Goal: Feedback & Contribution: Contribute content

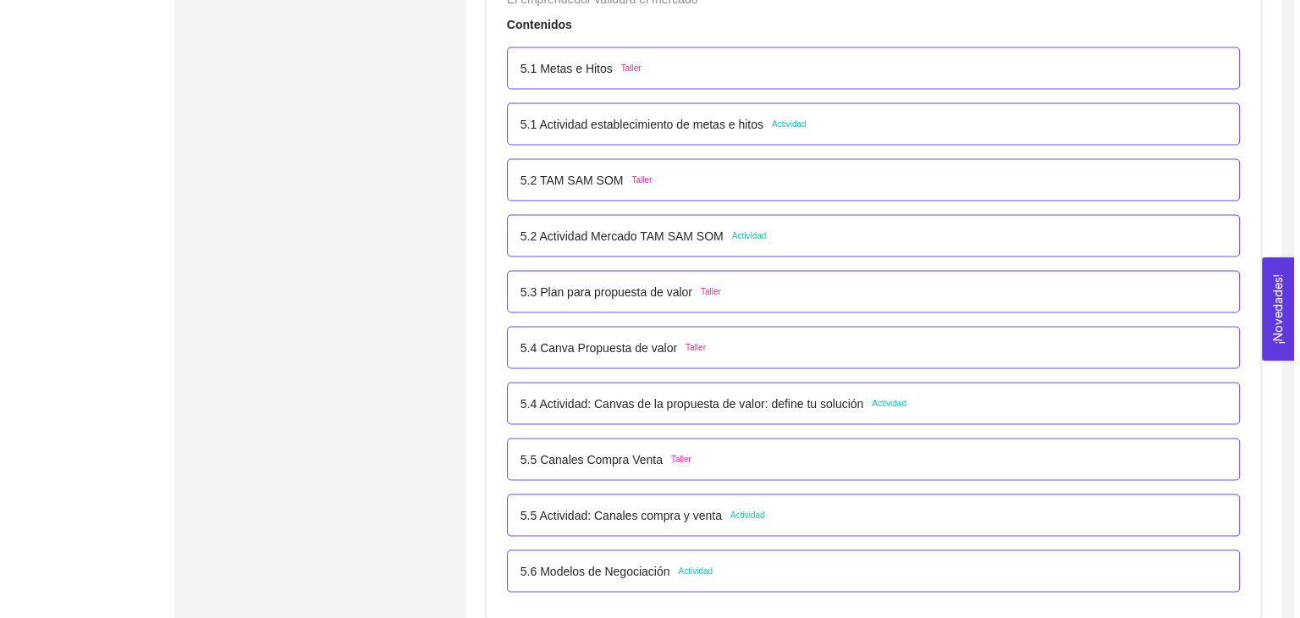
scroll to position [3302, 0]
click at [798, 233] on div "5.2 Actividad [PERSON_NAME] SOM Actividad" at bounding box center [867, 236] width 706 height 19
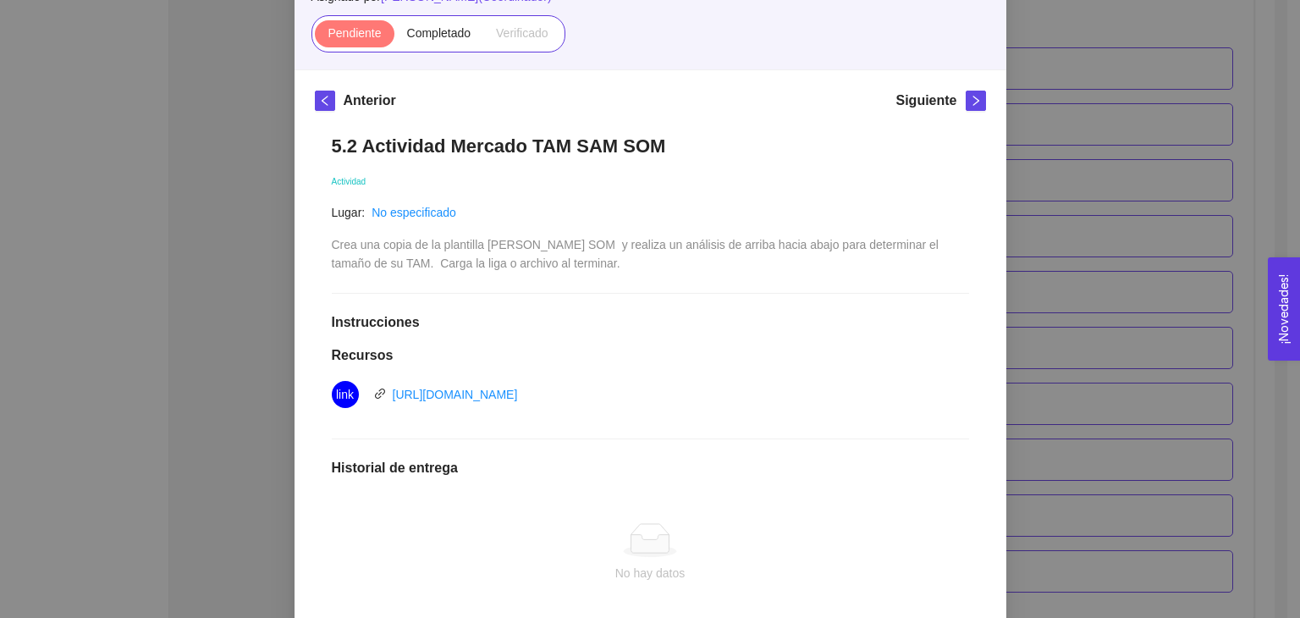
scroll to position [169, 0]
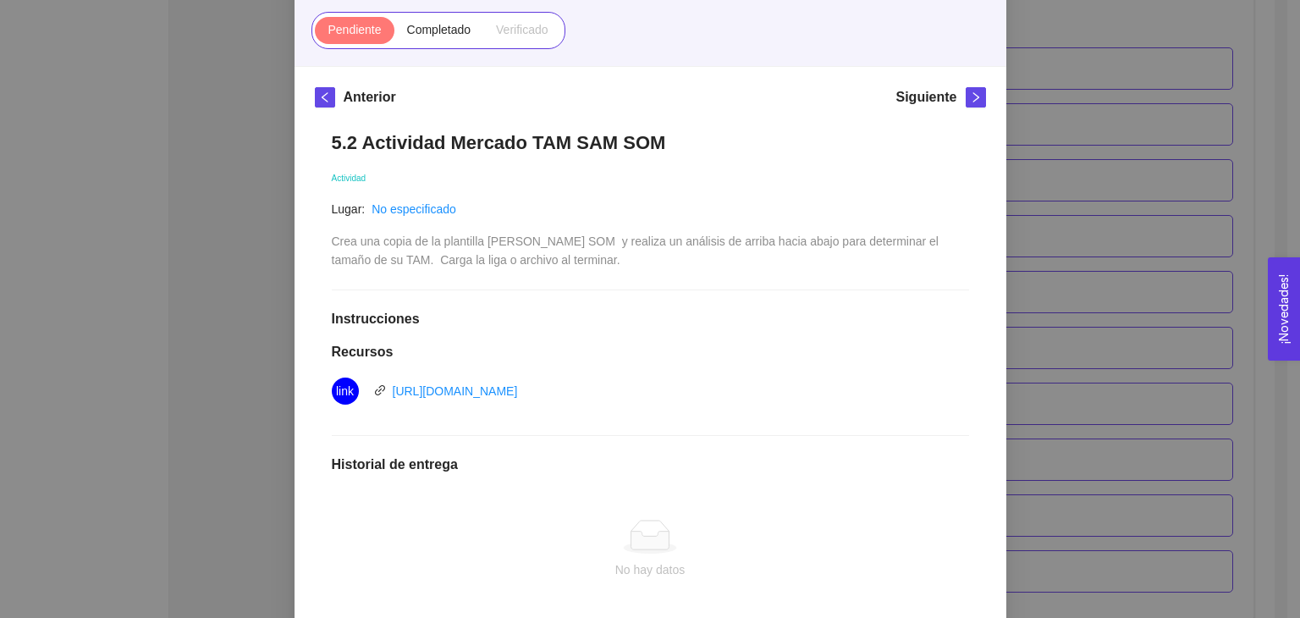
click at [1142, 481] on div "5. PROBACIÓN DE COMPRA El emprendedor validará el mercado Asignado por [PERSON_…" at bounding box center [650, 309] width 1300 height 618
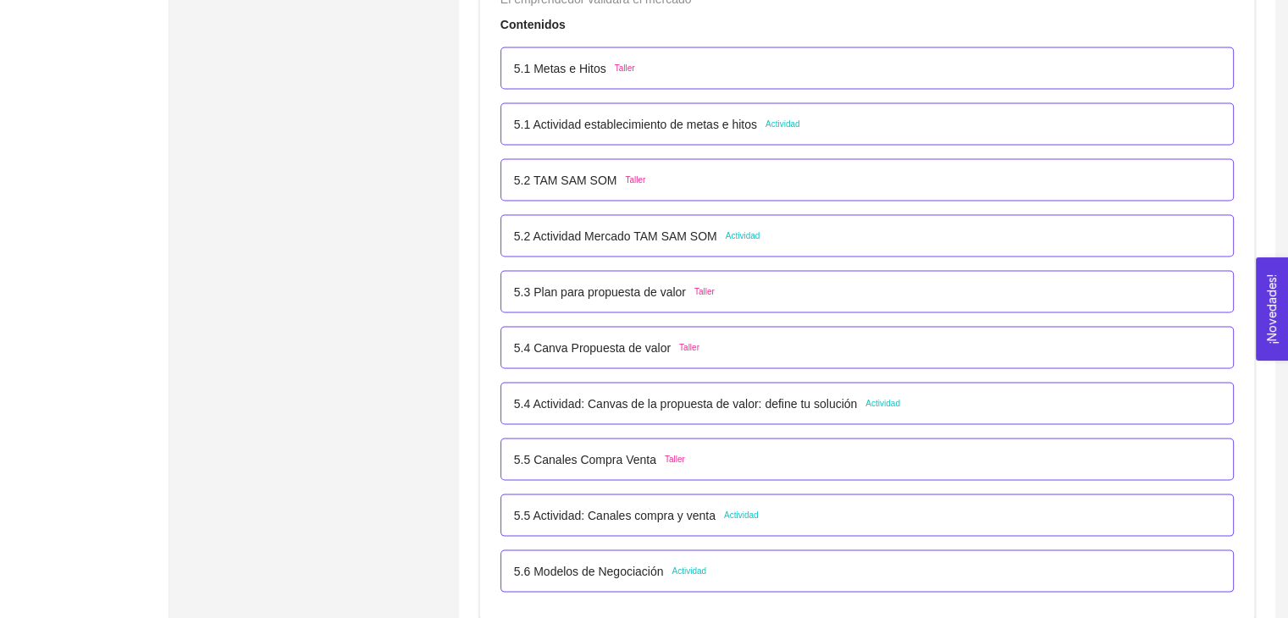
click at [726, 292] on div "5.3 Plan para propuesta de valor Taller" at bounding box center [867, 292] width 706 height 19
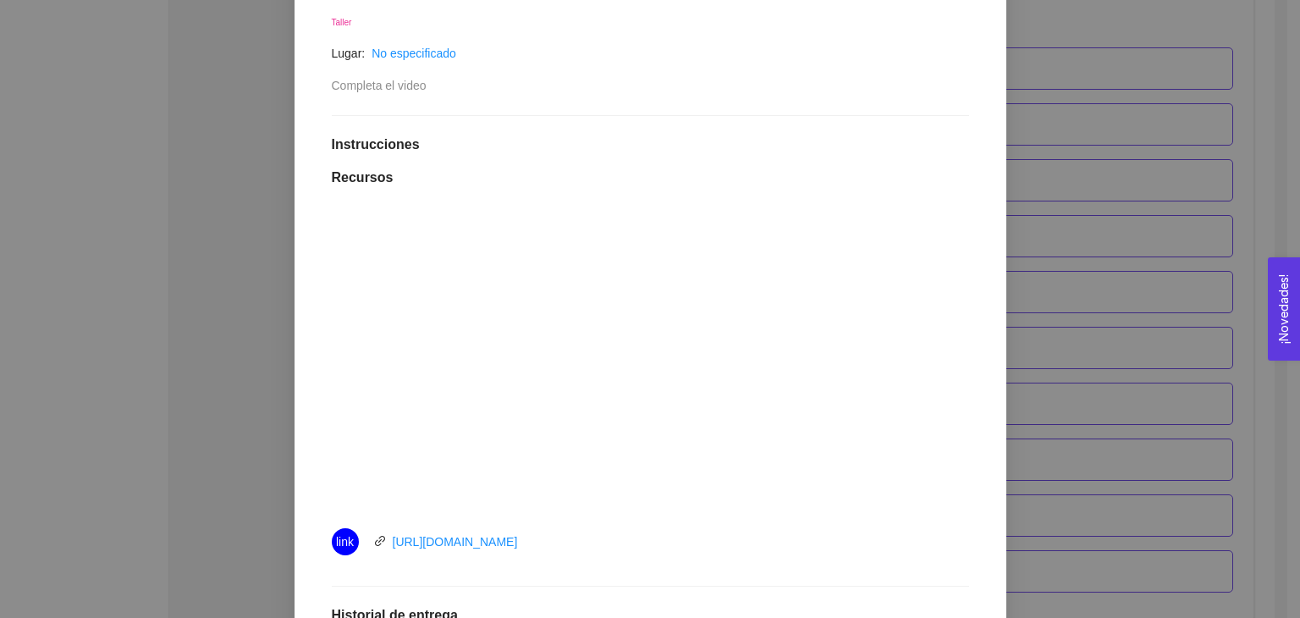
scroll to position [423, 0]
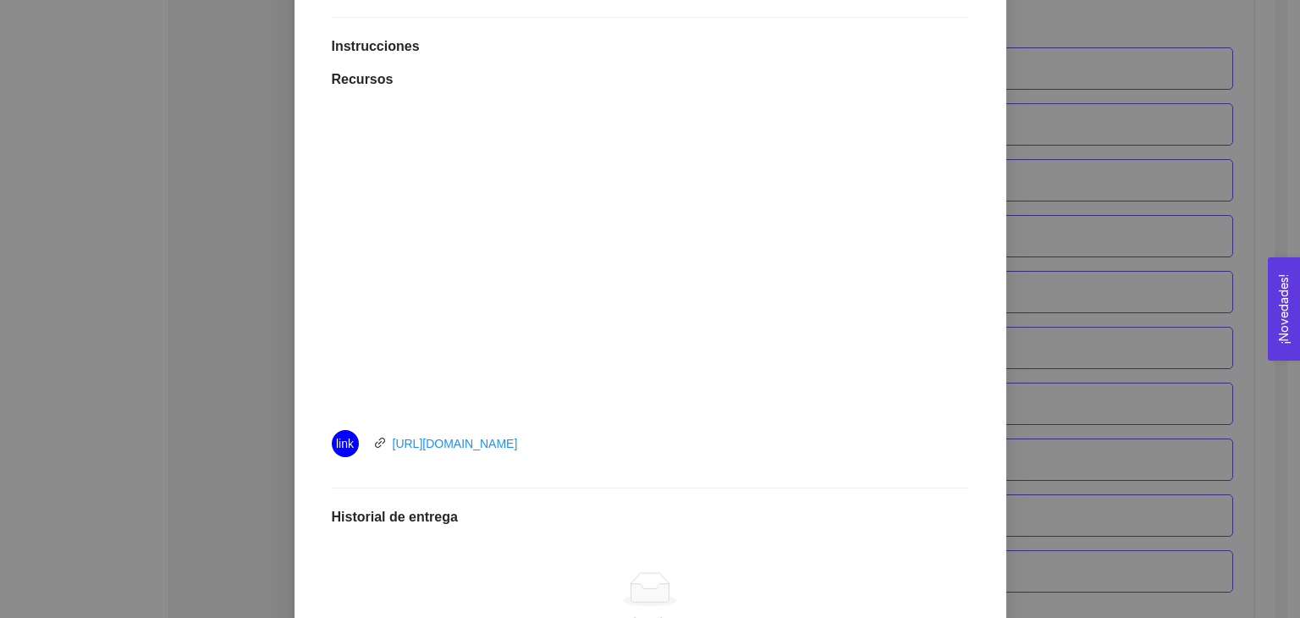
click at [1220, 433] on div "5. PROBACIÓN DE COMPRA El emprendedor validará el mercado Asignado por [PERSON_…" at bounding box center [650, 309] width 1300 height 618
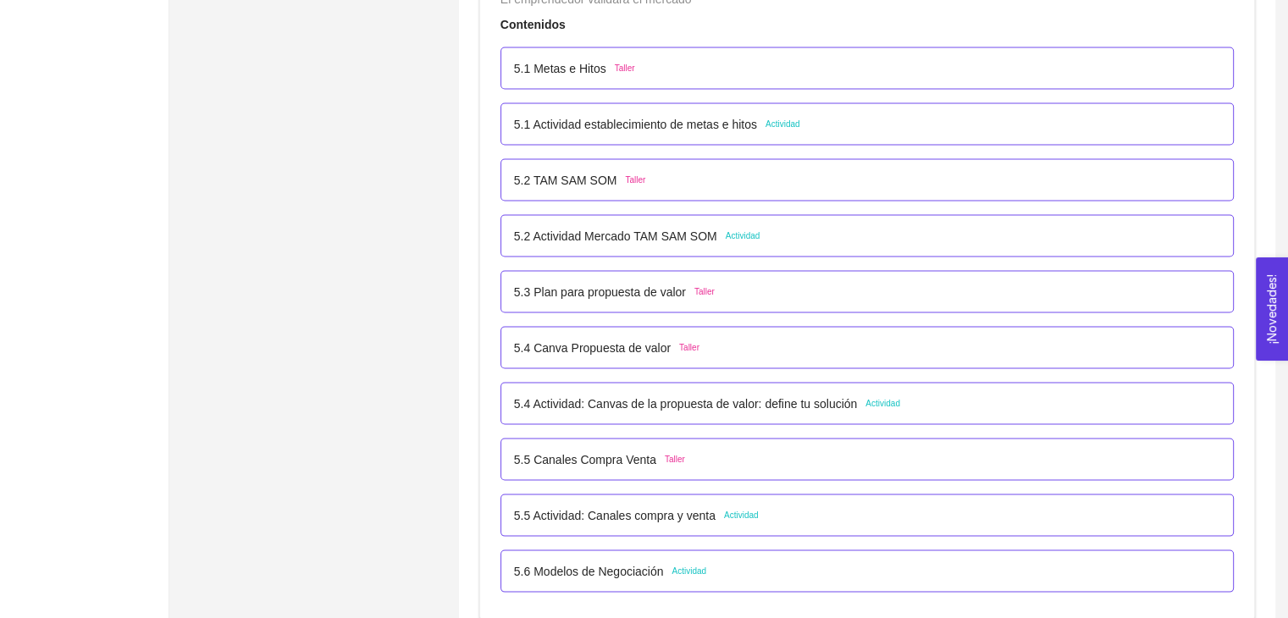
click at [711, 343] on div "5.4 Canva Propuesta de valor Taller" at bounding box center [867, 348] width 706 height 19
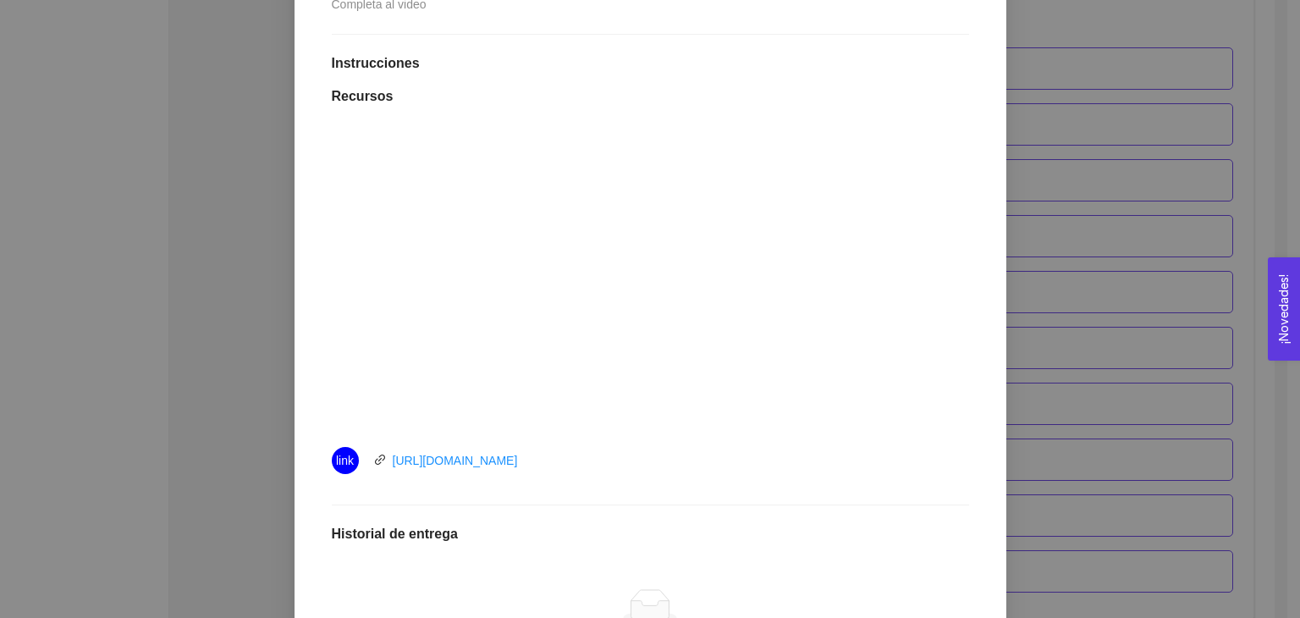
scroll to position [508, 0]
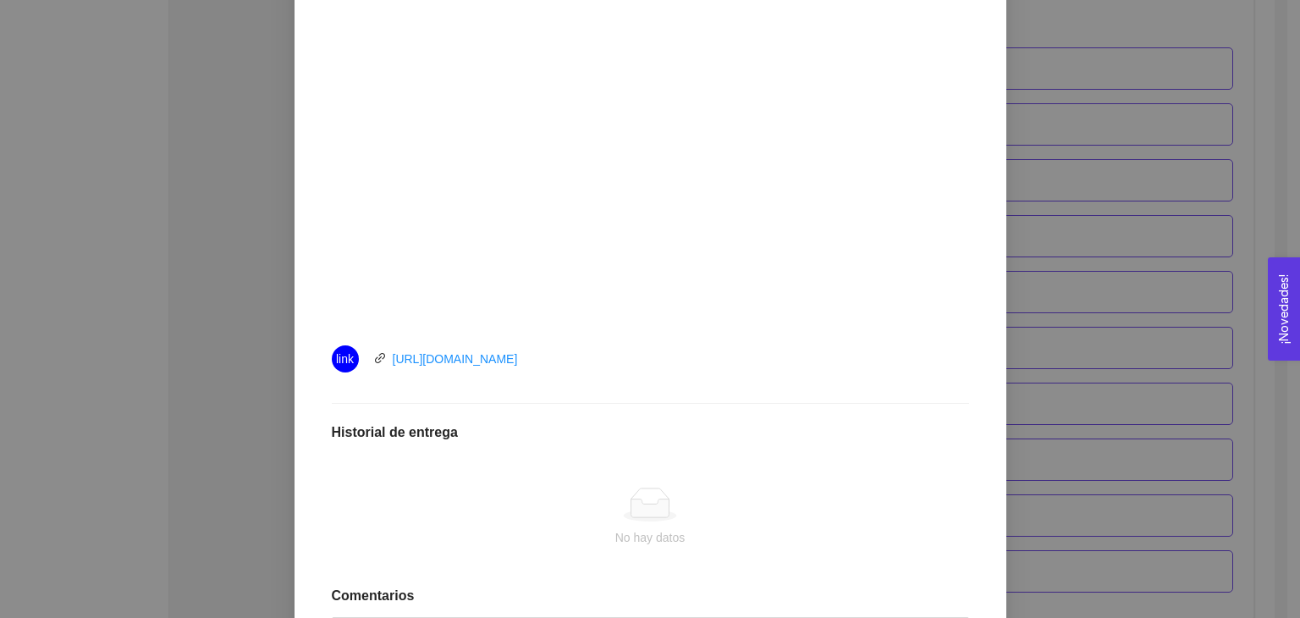
click at [1163, 382] on div "5. PROBACIÓN DE COMPRA El emprendedor validará el mercado Asignado por [PERSON_…" at bounding box center [650, 309] width 1300 height 618
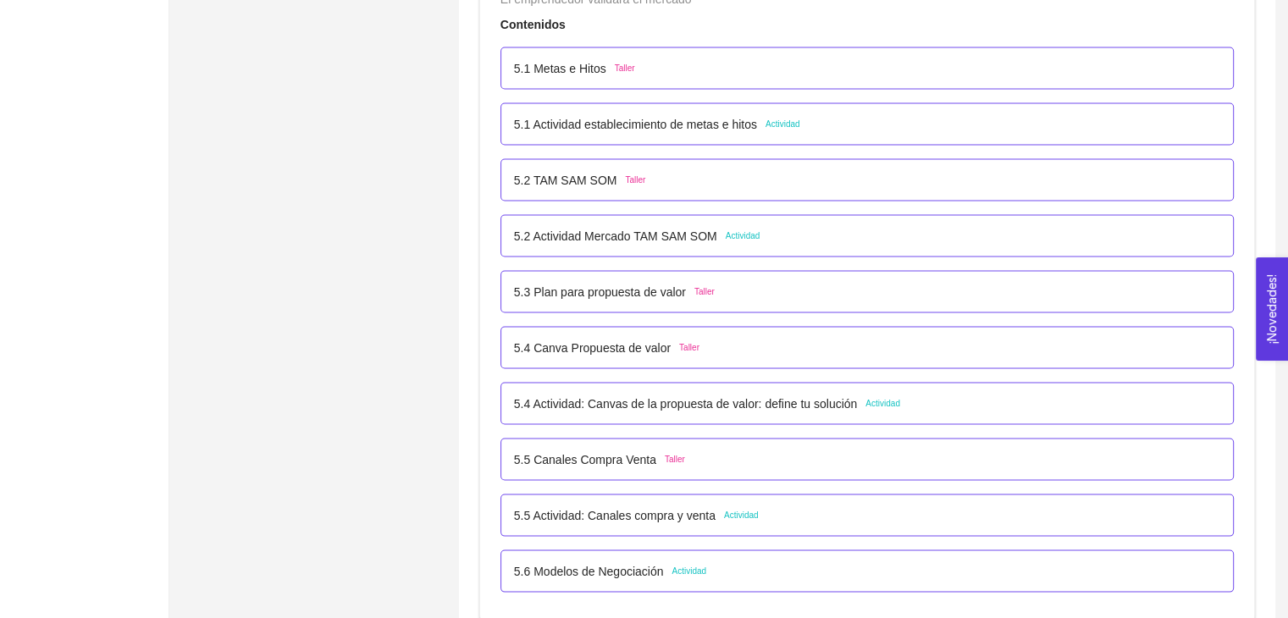
click at [727, 292] on div "5.3 Plan para propuesta de valor Taller" at bounding box center [867, 292] width 706 height 19
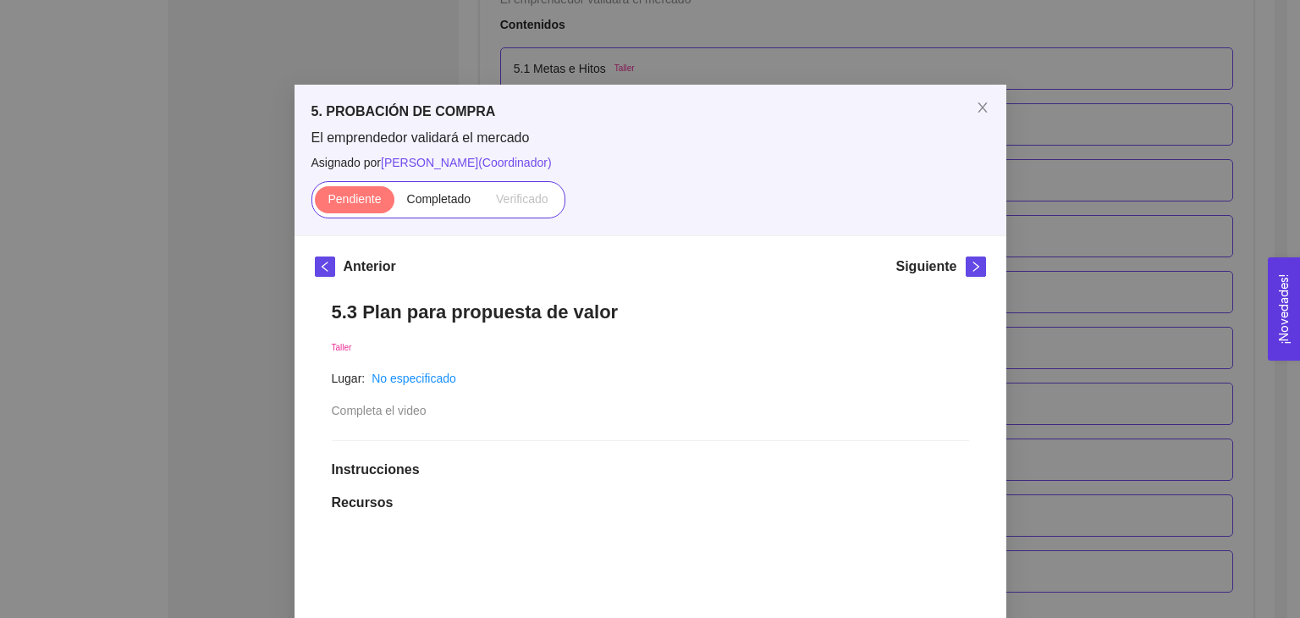
click at [1073, 325] on div "5. PROBACIÓN DE COMPRA El emprendedor validará el mercado Asignado por [PERSON_…" at bounding box center [650, 309] width 1300 height 618
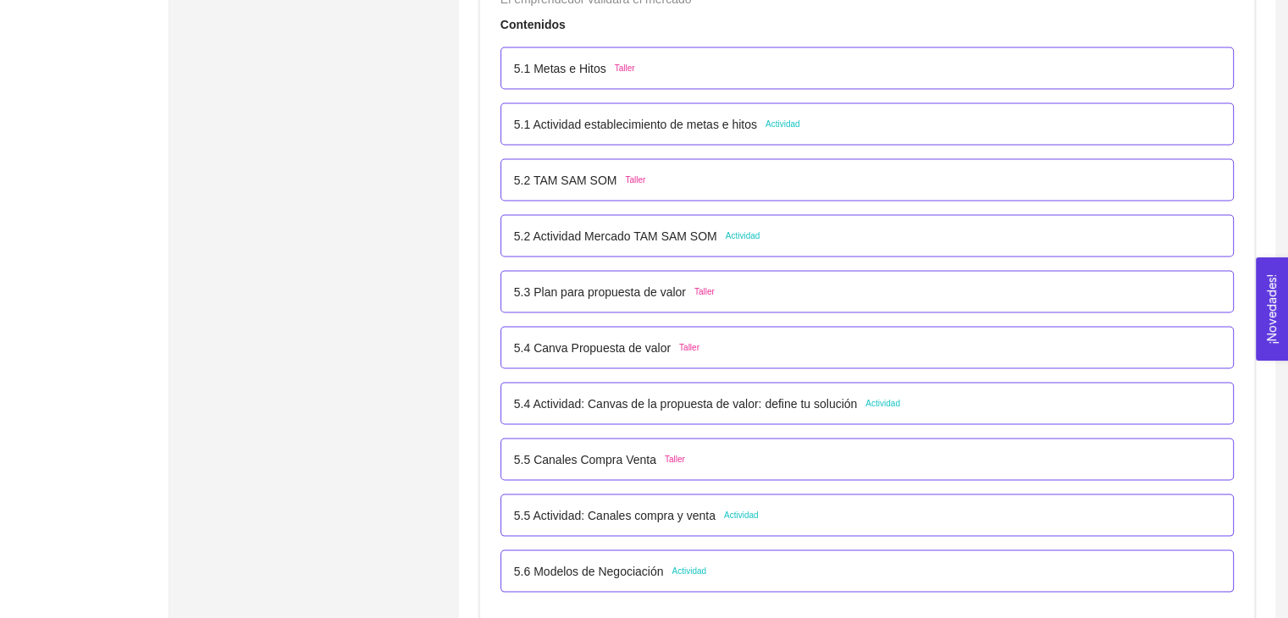
click at [724, 301] on div "5.3 Plan para propuesta de valor Taller" at bounding box center [866, 292] width 733 height 42
click at [740, 295] on div "5.3 Plan para propuesta de valor Taller" at bounding box center [867, 292] width 706 height 19
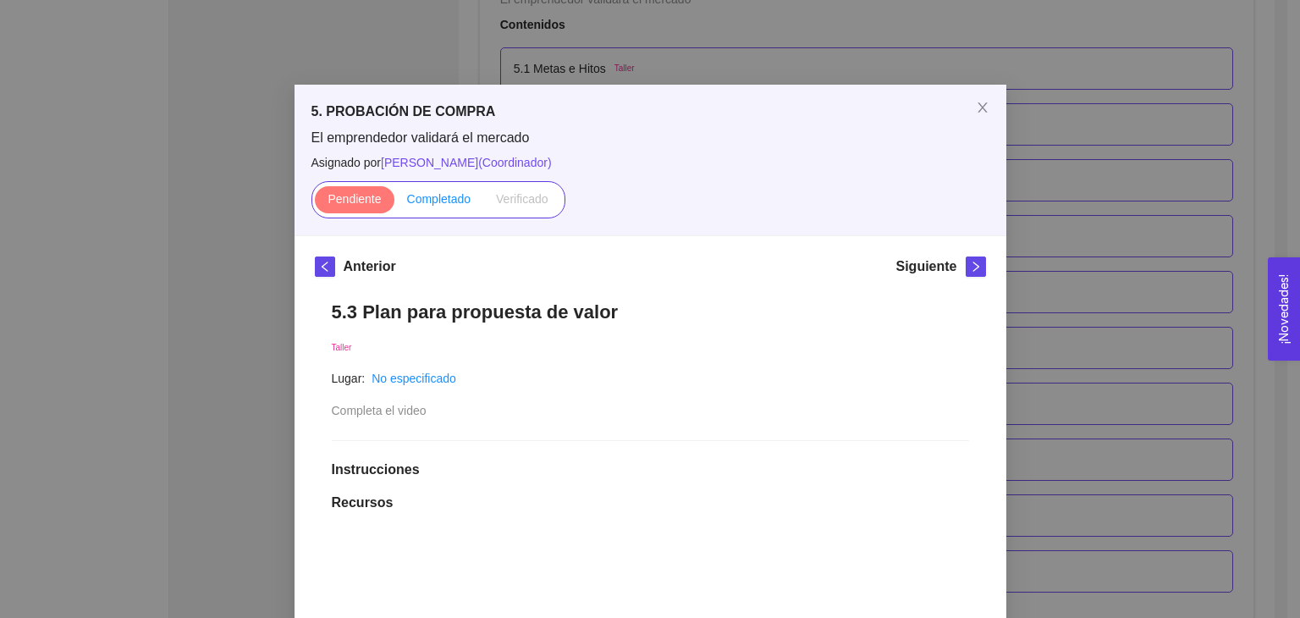
click at [423, 207] on label "Completado" at bounding box center [439, 199] width 90 height 27
click at [394, 203] on input "Completado" at bounding box center [394, 203] width 0 height 0
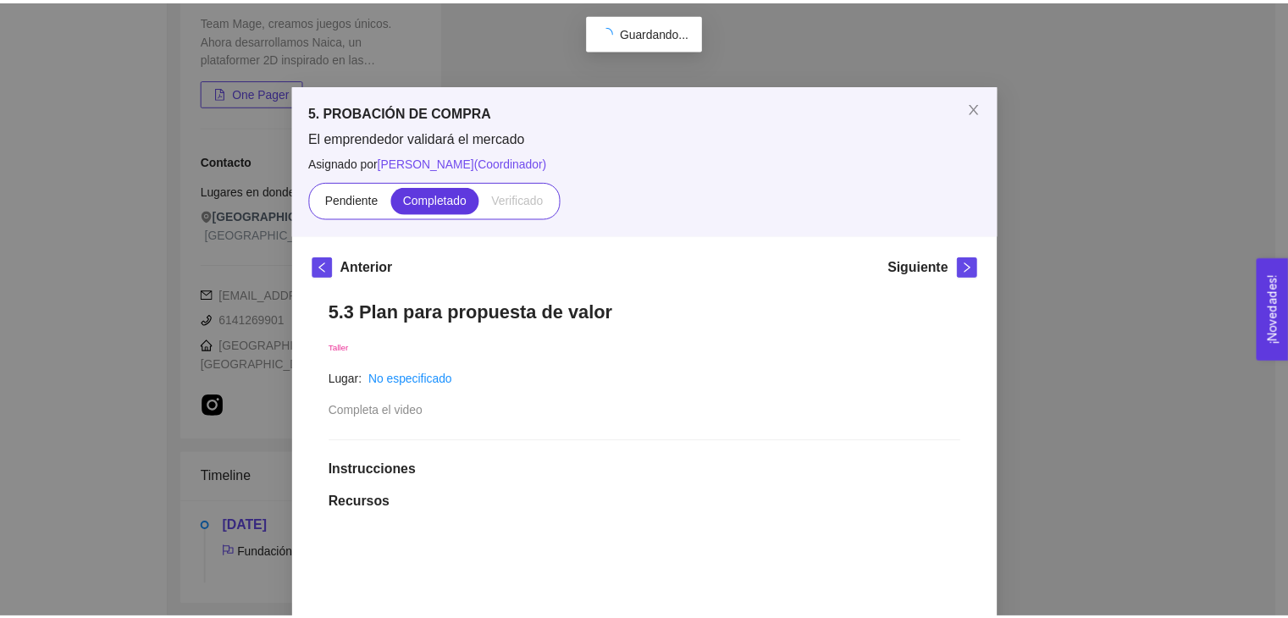
scroll to position [290, 0]
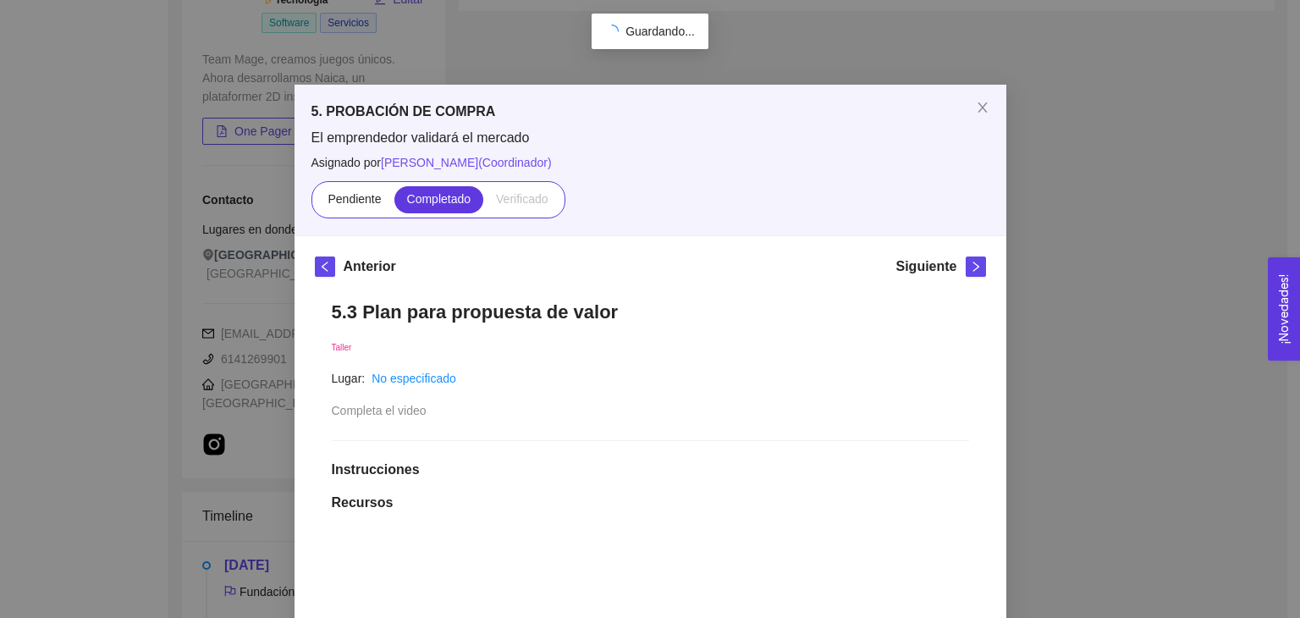
click at [1139, 367] on div "5. PROBACIÓN DE COMPRA El emprendedor validará el mercado Asignado por [PERSON_…" at bounding box center [650, 309] width 1300 height 618
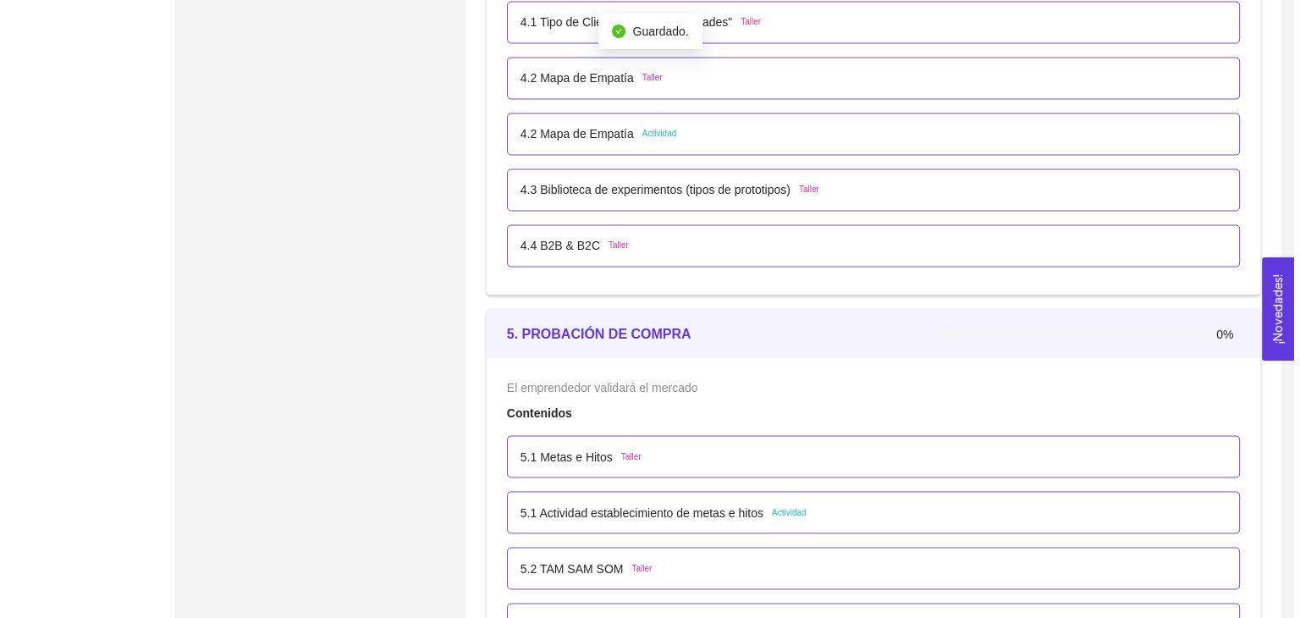
scroll to position [3337, 0]
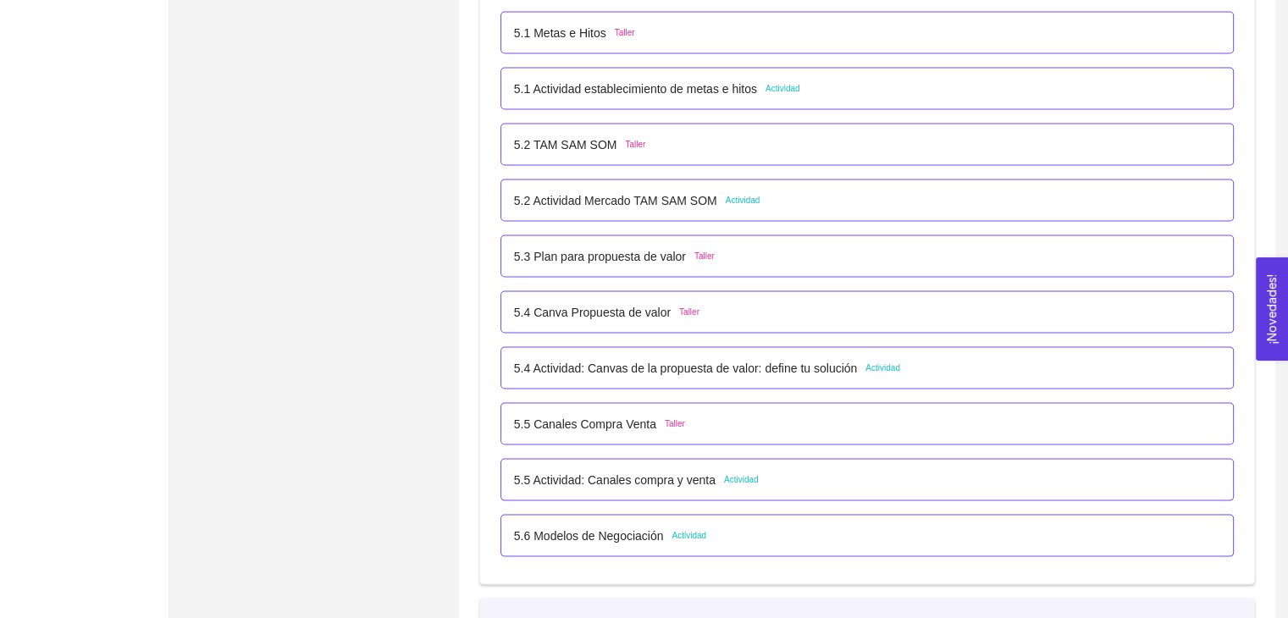
click at [738, 309] on div "5.4 Canva Propuesta de valor Taller" at bounding box center [867, 312] width 706 height 19
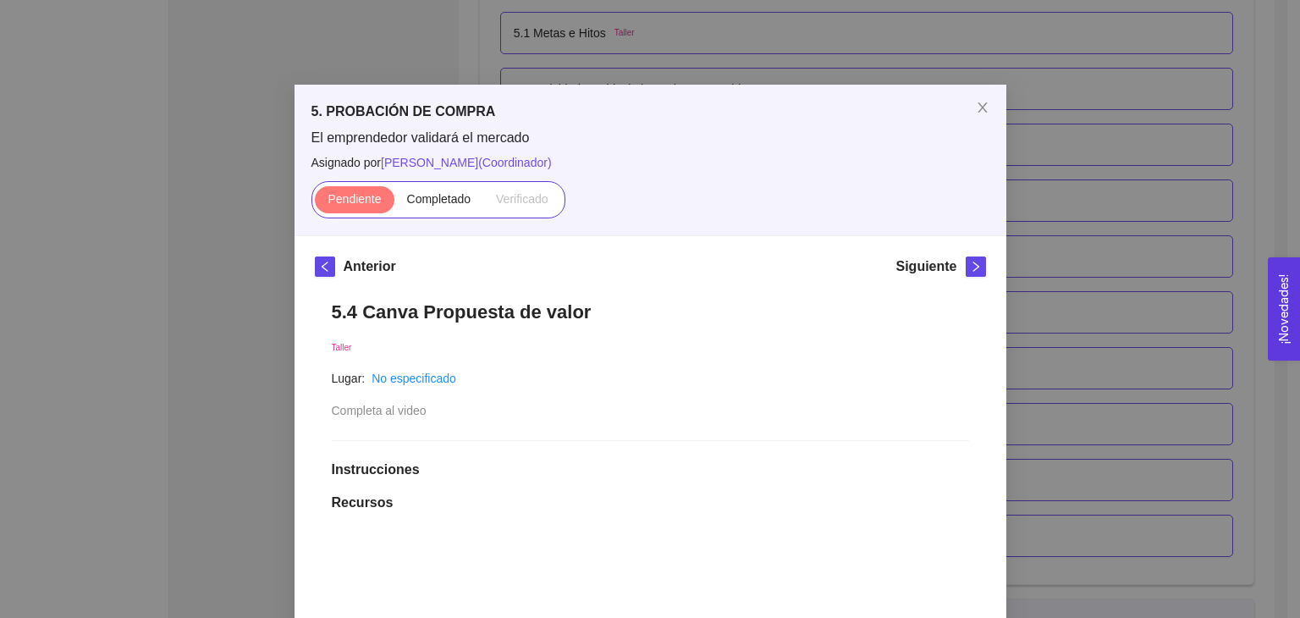
click at [436, 184] on div "Pendiente Completado Verificado" at bounding box center [439, 199] width 254 height 37
click at [433, 192] on span "Completado" at bounding box center [439, 199] width 64 height 14
click at [394, 203] on input "Completado" at bounding box center [394, 203] width 0 height 0
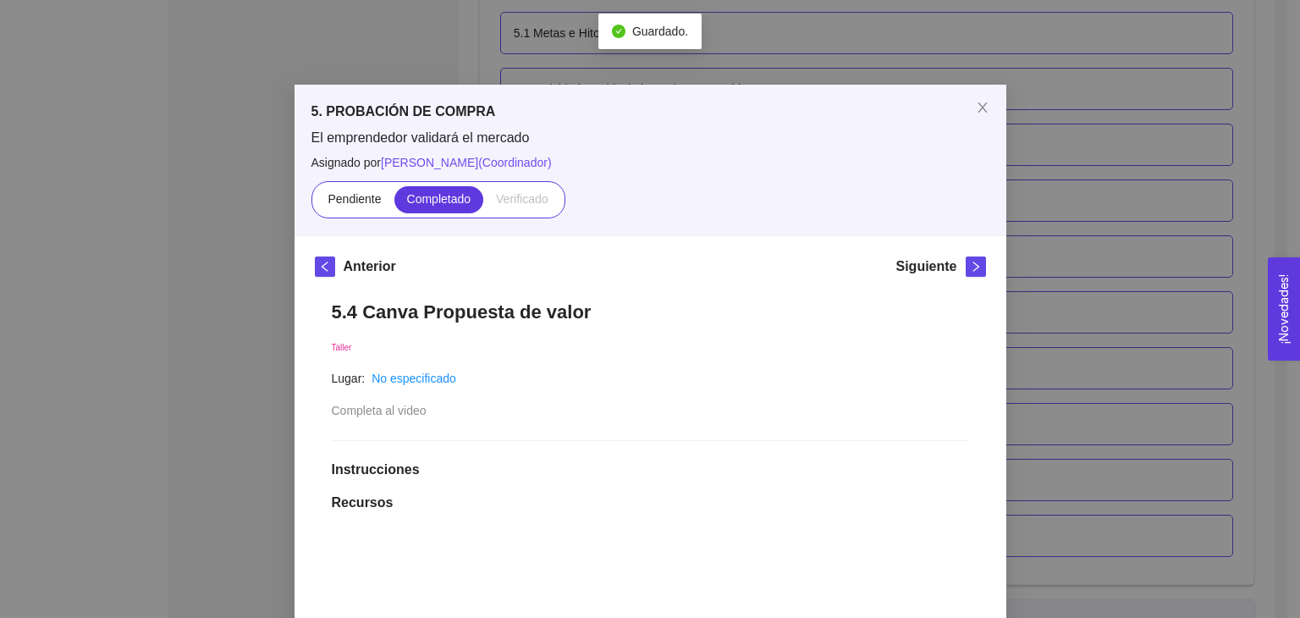
click at [1124, 240] on div "5. PROBACIÓN DE COMPRA El emprendedor validará el mercado Asignado por [PERSON_…" at bounding box center [650, 309] width 1300 height 618
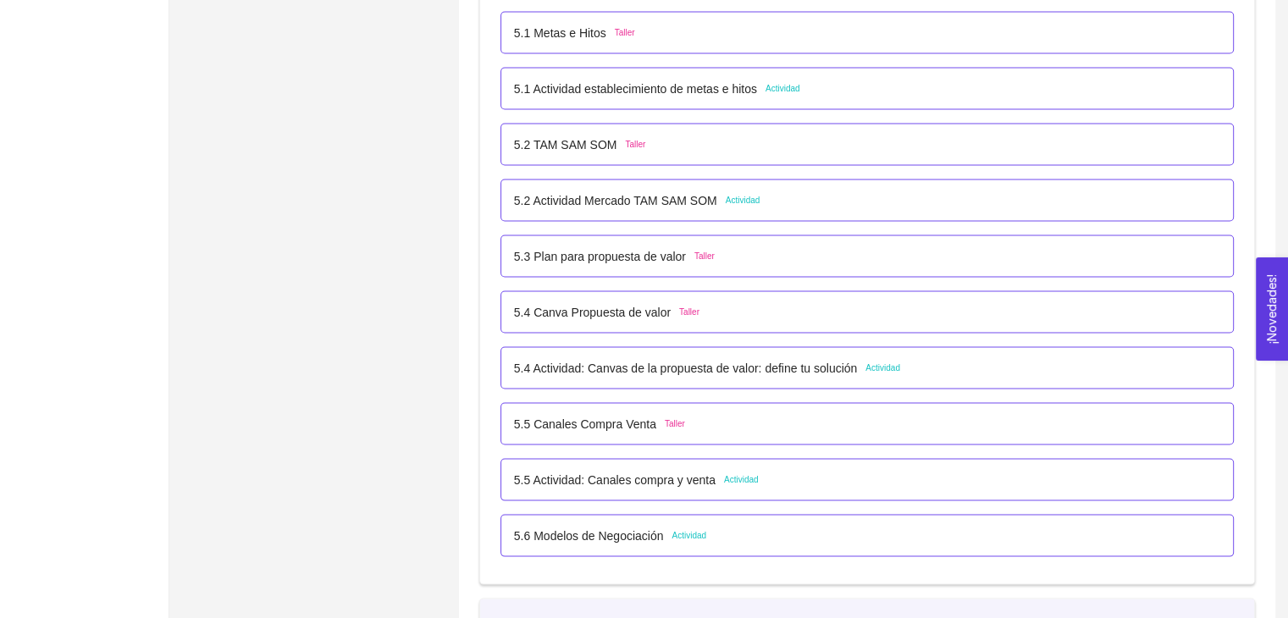
click at [816, 367] on p "5.4 Actividad: Canvas de la propuesta de valor: define tu solución" at bounding box center [685, 368] width 343 height 19
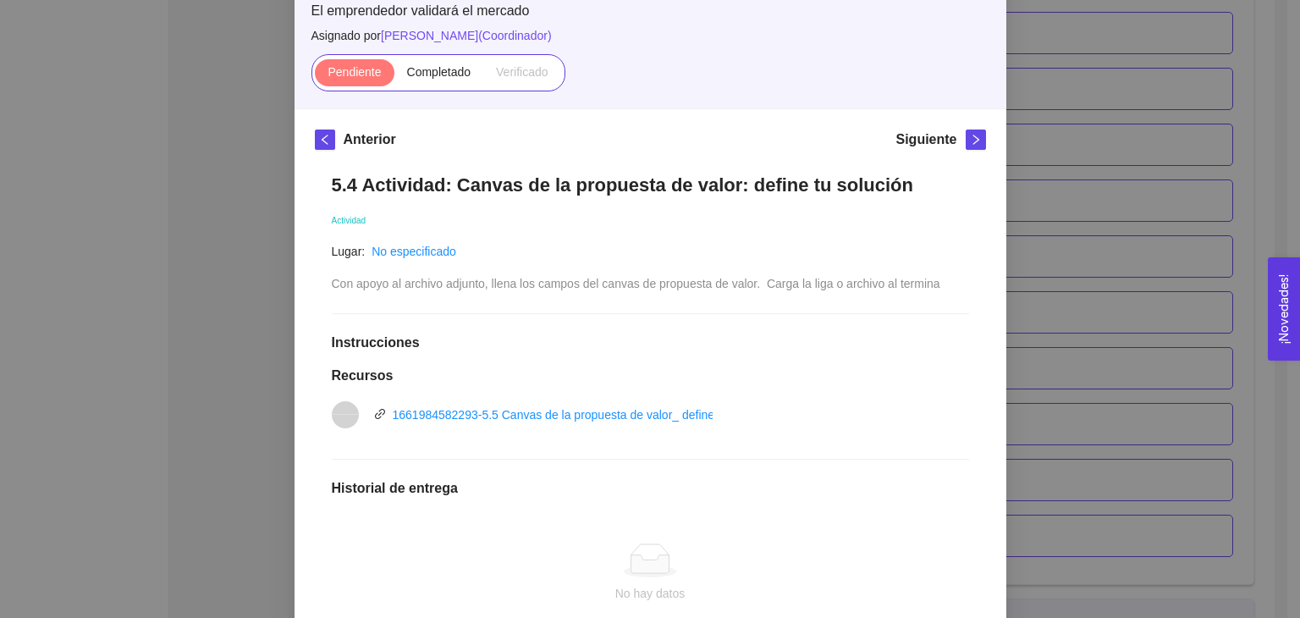
scroll to position [169, 0]
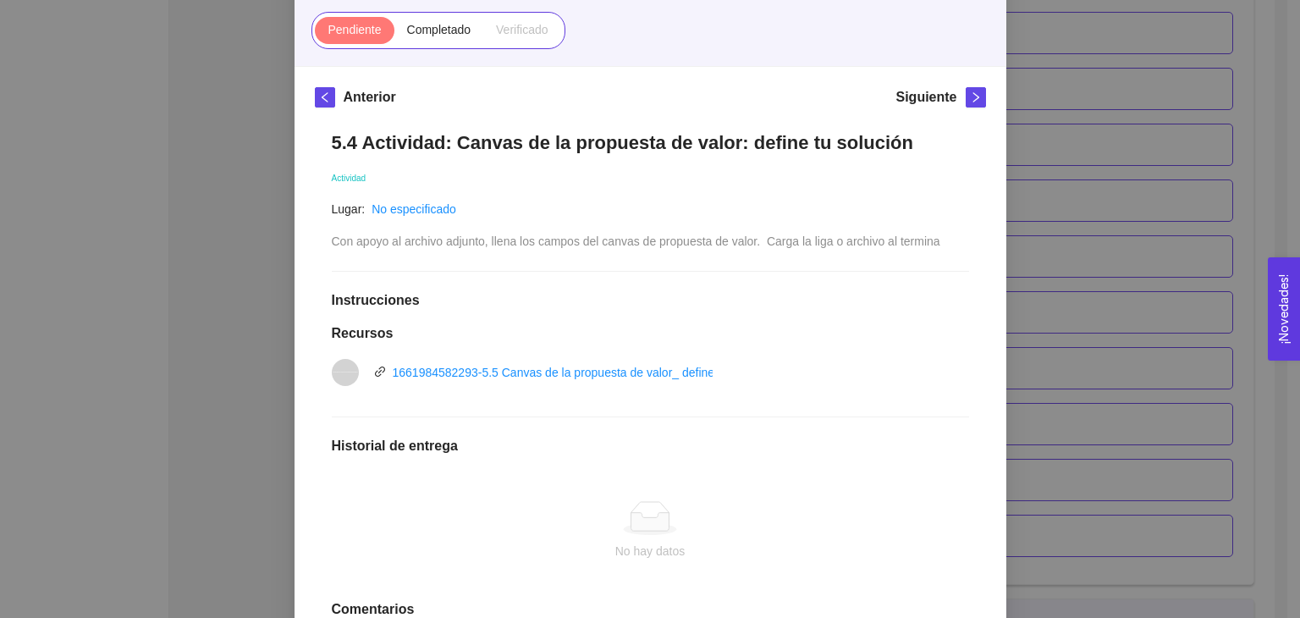
click at [1048, 309] on div "5. PROBACIÓN DE COMPRA El emprendedor validará el mercado Asignado por [PERSON_…" at bounding box center [650, 309] width 1300 height 618
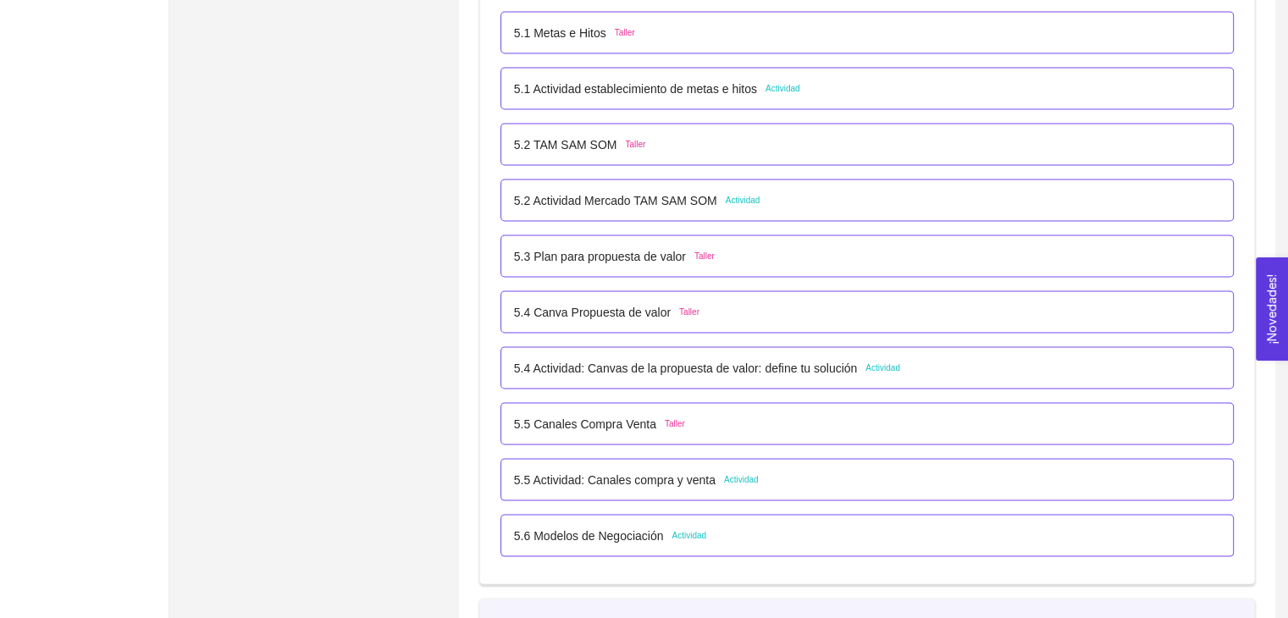
click at [759, 426] on div "5.5 Canales Compra Venta Taller" at bounding box center [867, 424] width 706 height 19
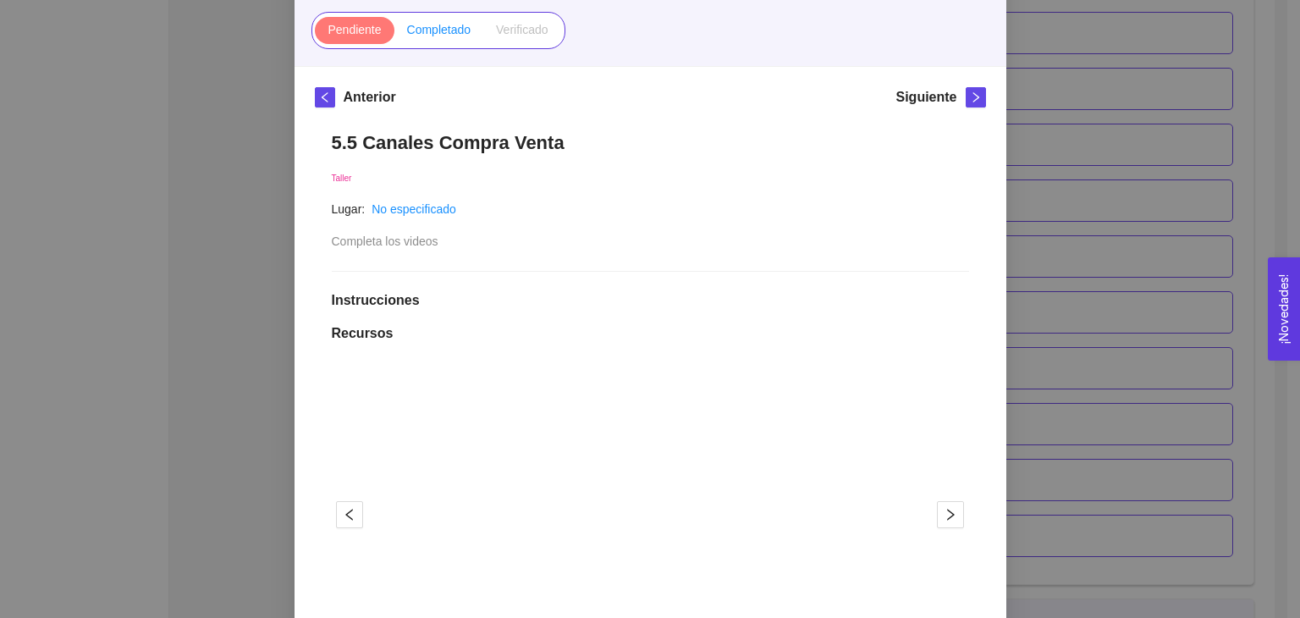
click at [438, 40] on label "Completado" at bounding box center [439, 30] width 90 height 27
click at [394, 34] on input "Completado" at bounding box center [394, 34] width 0 height 0
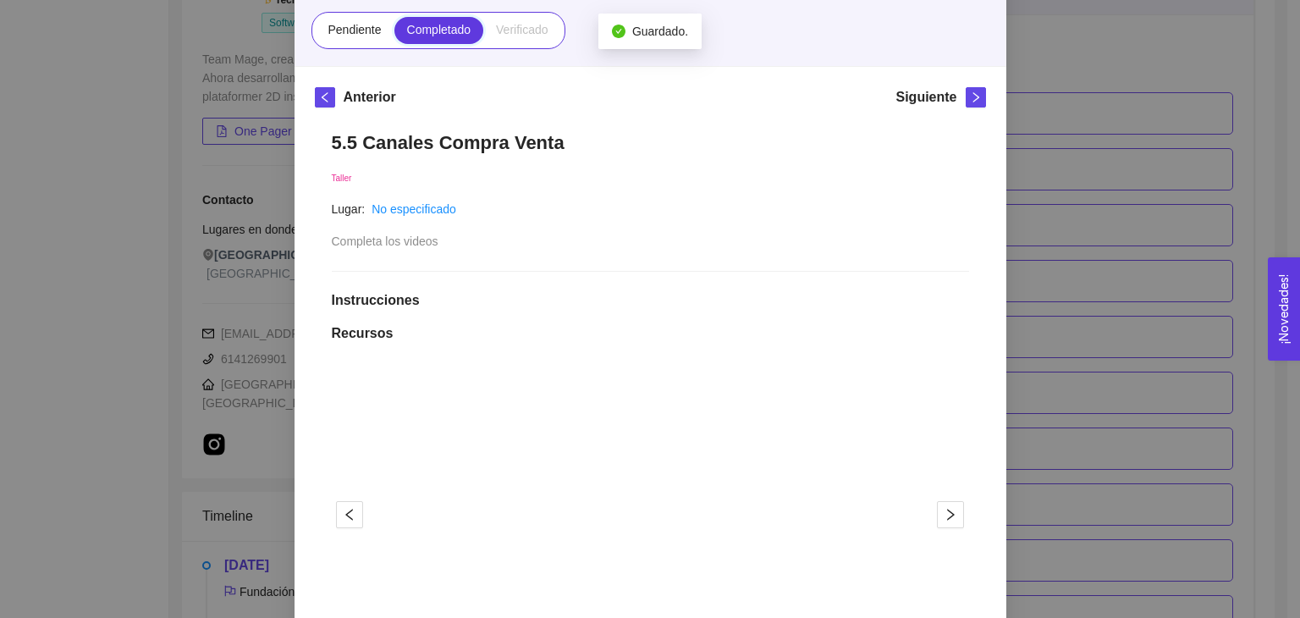
scroll to position [3337, 0]
click at [1134, 425] on div "5. PROBACIÓN DE COMPRA El emprendedor validará el mercado Asignado por [PERSON_…" at bounding box center [650, 309] width 1300 height 618
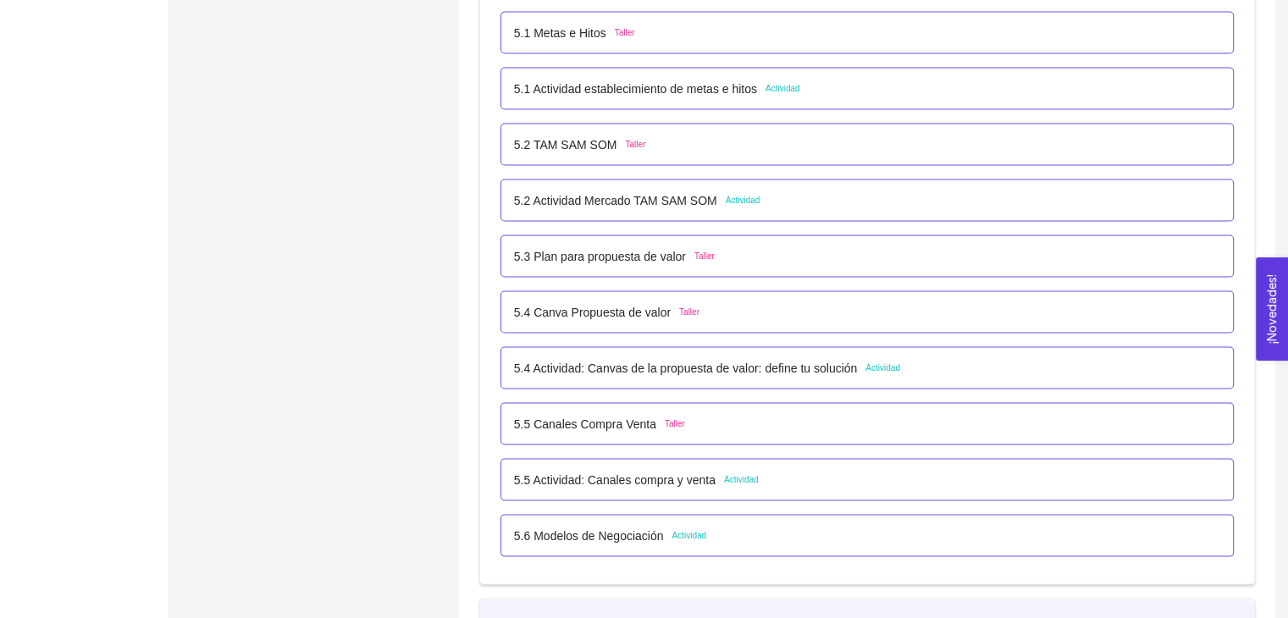
click at [789, 472] on div "5.5 Actividad: Canales compra y venta Actividad" at bounding box center [867, 480] width 706 height 19
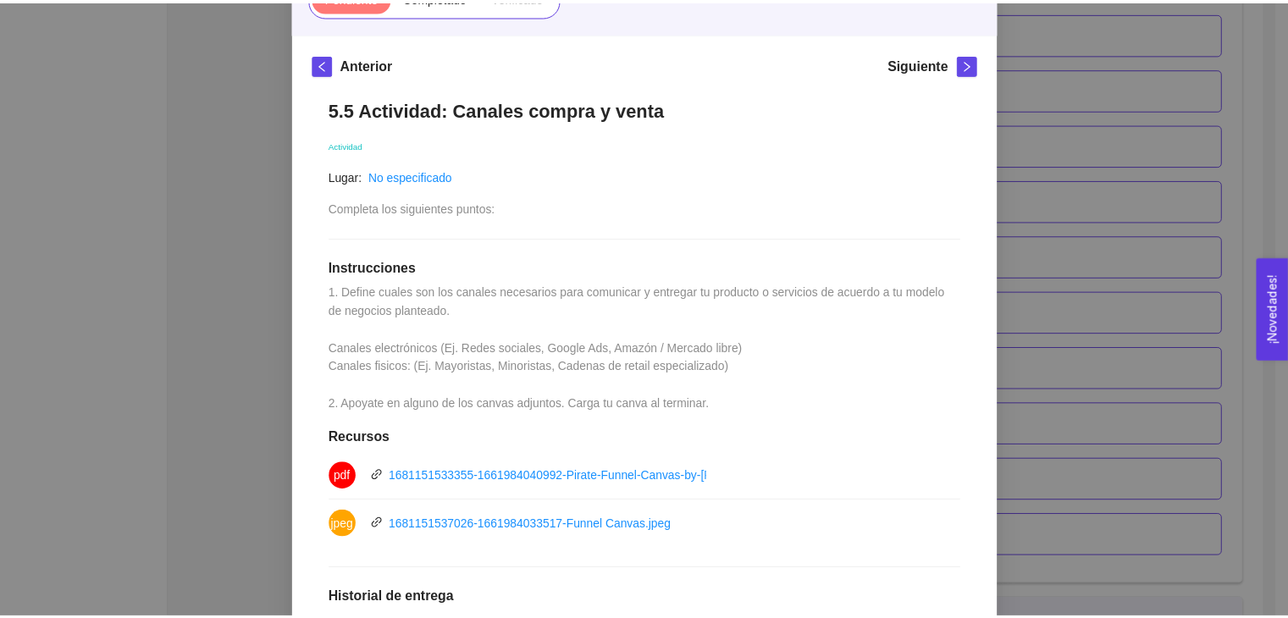
scroll to position [339, 0]
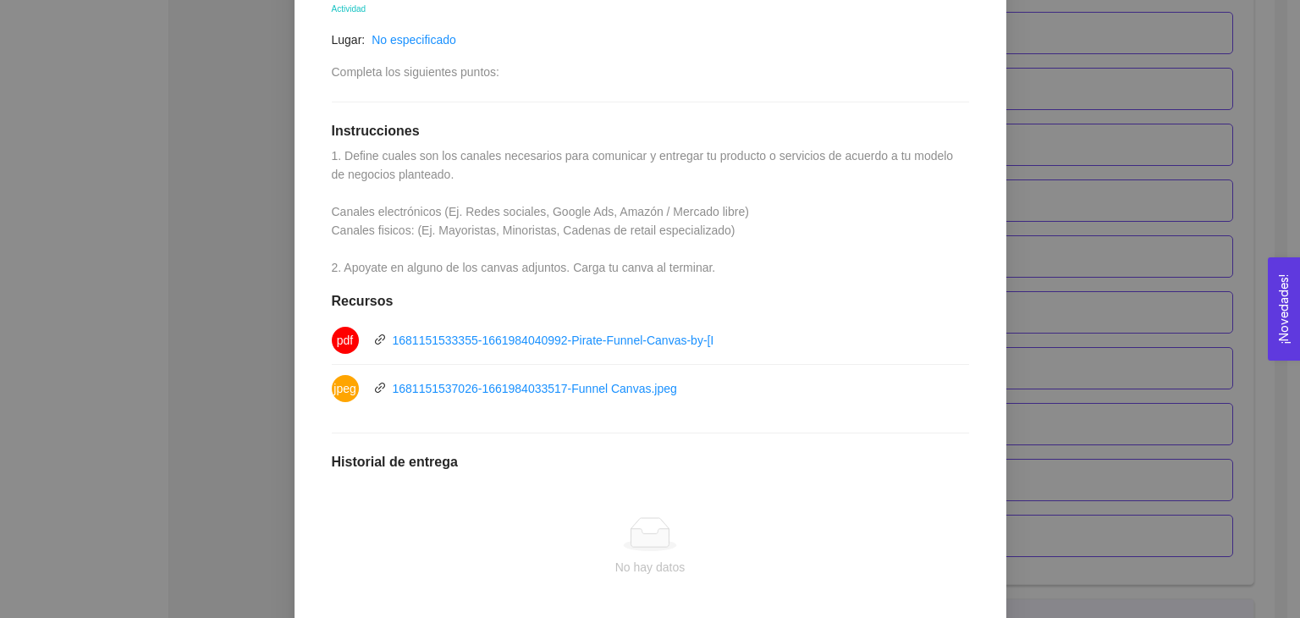
click at [1024, 405] on div "5. PROBACIÓN DE COMPRA El emprendedor validará el mercado Asignado por [PERSON_…" at bounding box center [650, 309] width 1300 height 618
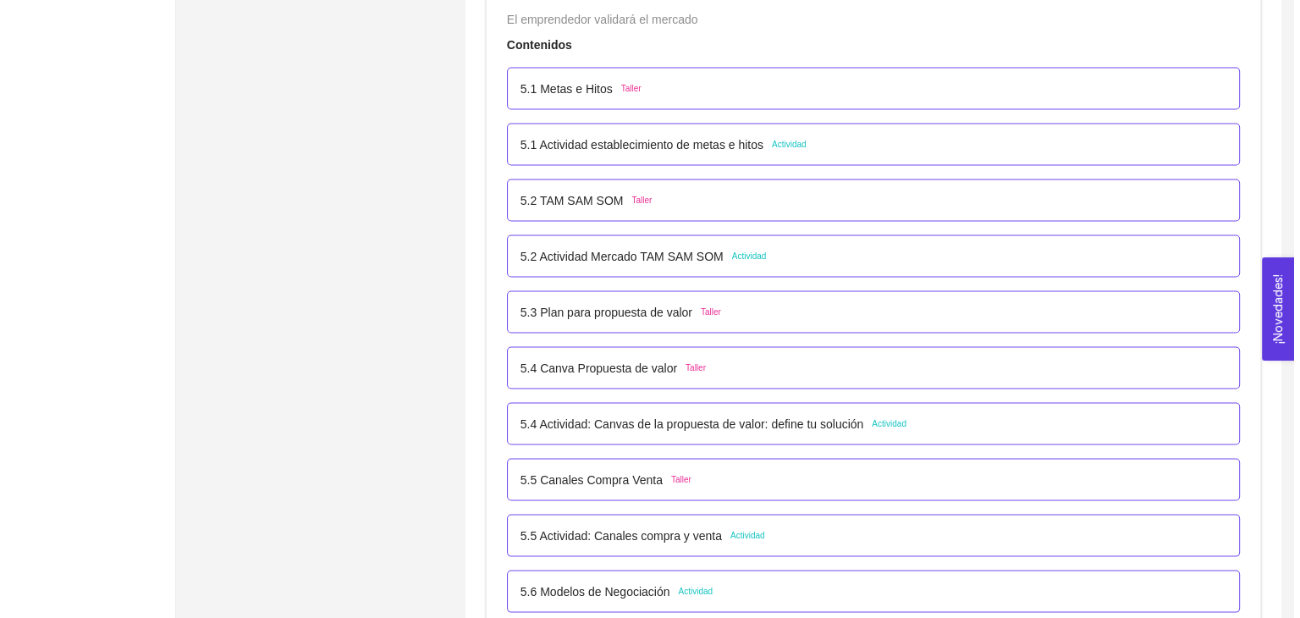
scroll to position [3252, 0]
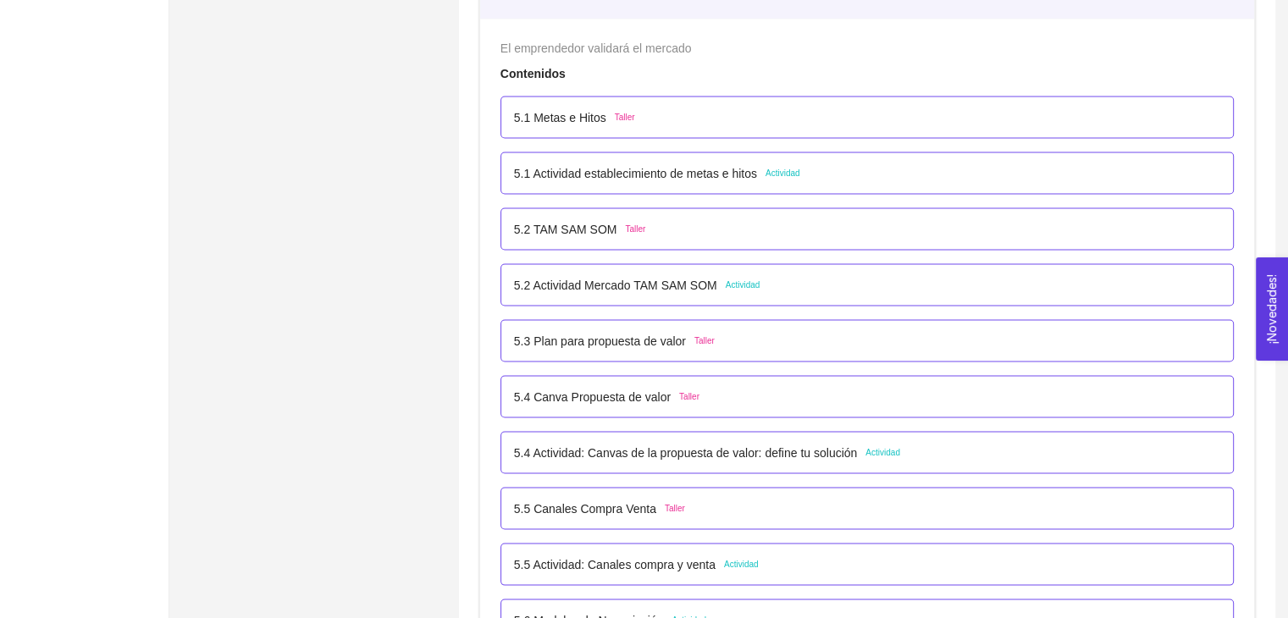
click at [805, 278] on div "5.2 Actividad [PERSON_NAME] SOM Actividad" at bounding box center [867, 285] width 706 height 19
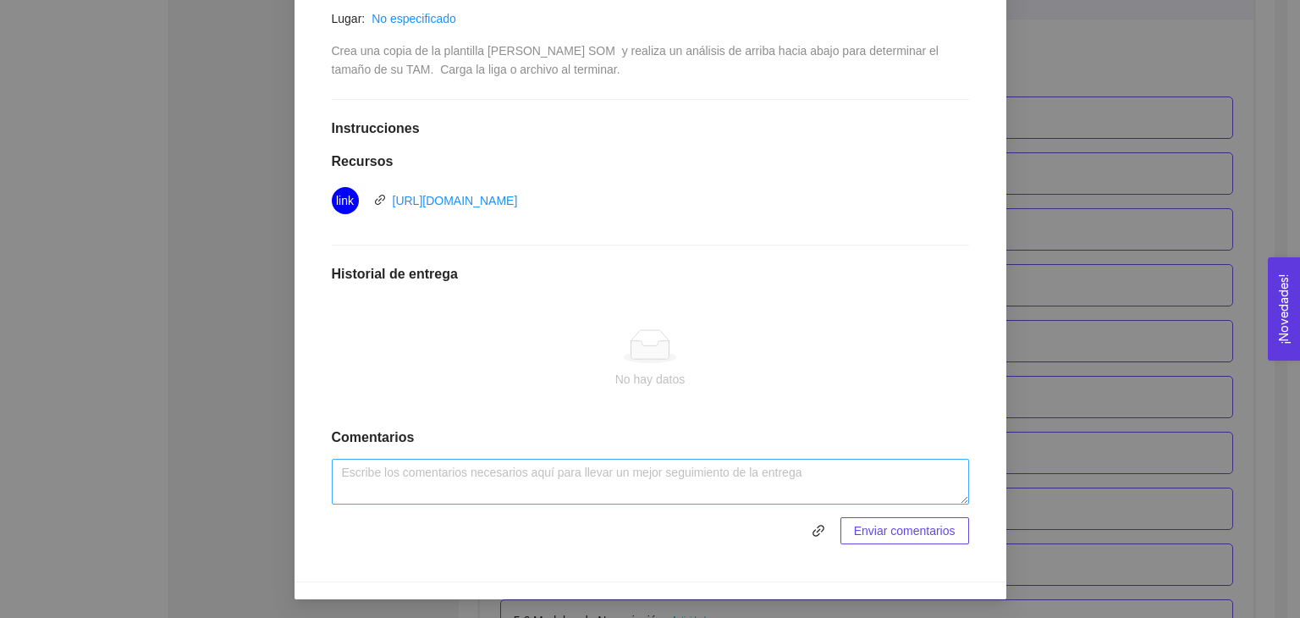
scroll to position [361, 0]
click at [500, 481] on textarea at bounding box center [650, 481] width 637 height 46
paste textarea "[URL][DOMAIN_NAME]"
type textarea "Actividad 5.2 [URL][DOMAIN_NAME]"
click at [867, 526] on span "Enviar comentarios" at bounding box center [905, 530] width 102 height 19
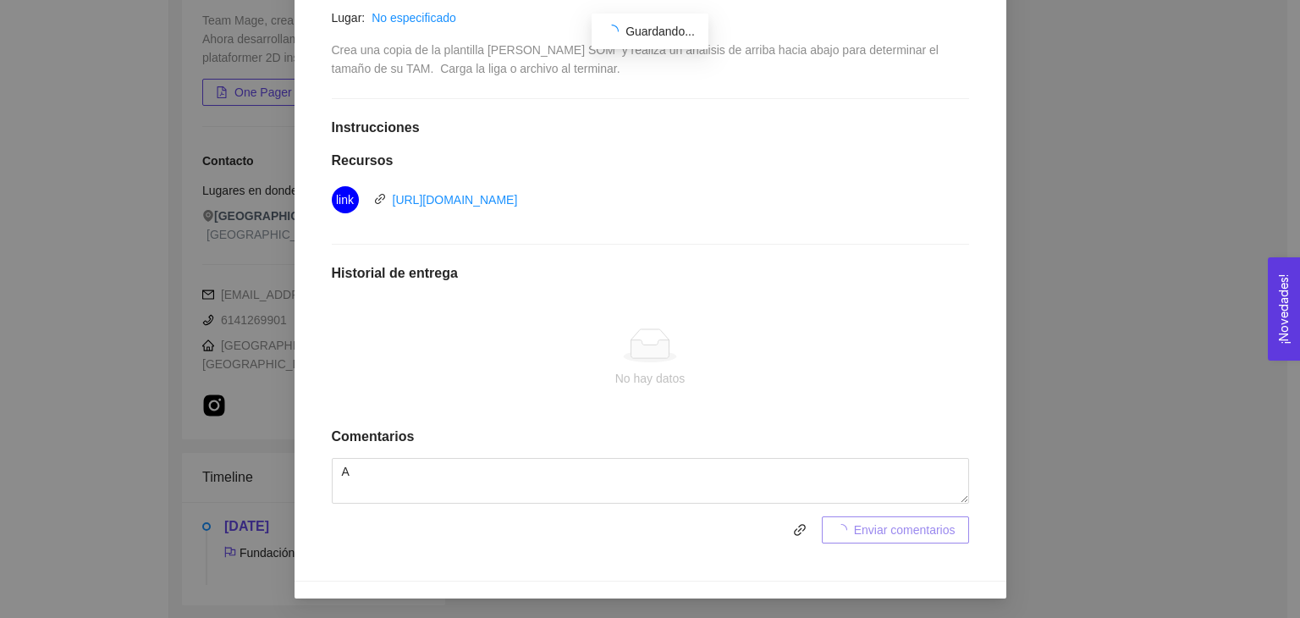
scroll to position [278, 0]
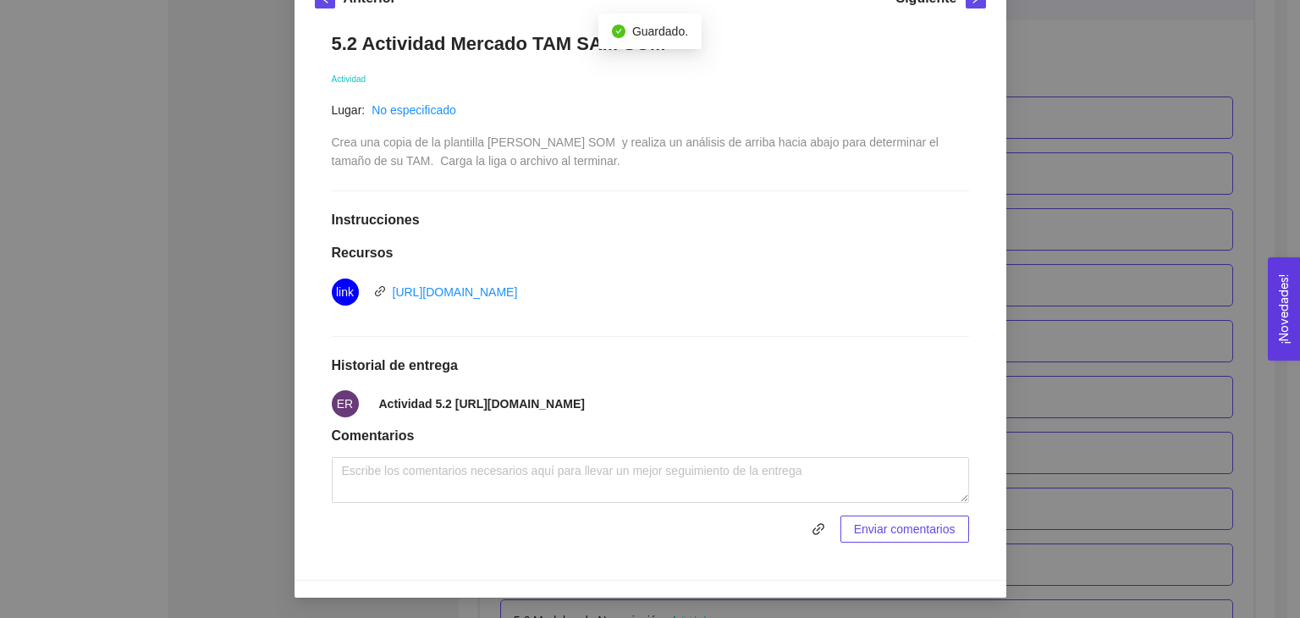
click at [442, 405] on strong "Actividad 5.2 [URL][DOMAIN_NAME]" at bounding box center [482, 404] width 206 height 14
click at [418, 397] on strong "Actividad 5.2 [URL][DOMAIN_NAME]" at bounding box center [482, 404] width 206 height 14
drag, startPoint x: 439, startPoint y: 385, endPoint x: 736, endPoint y: 411, distance: 298.3
click at [585, 404] on span "Actividad 5.2 [URL][DOMAIN_NAME]" at bounding box center [482, 403] width 206 height 19
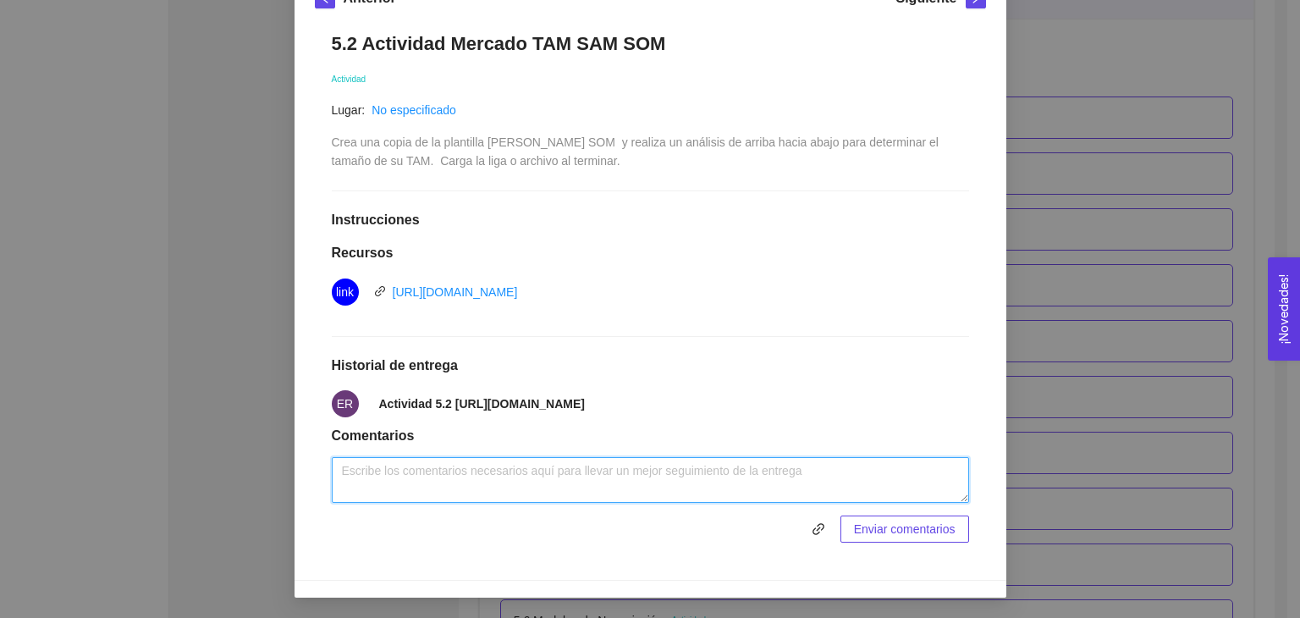
click at [657, 488] on textarea at bounding box center [650, 480] width 637 height 46
paste textarea "[URL][DOMAIN_NAME]"
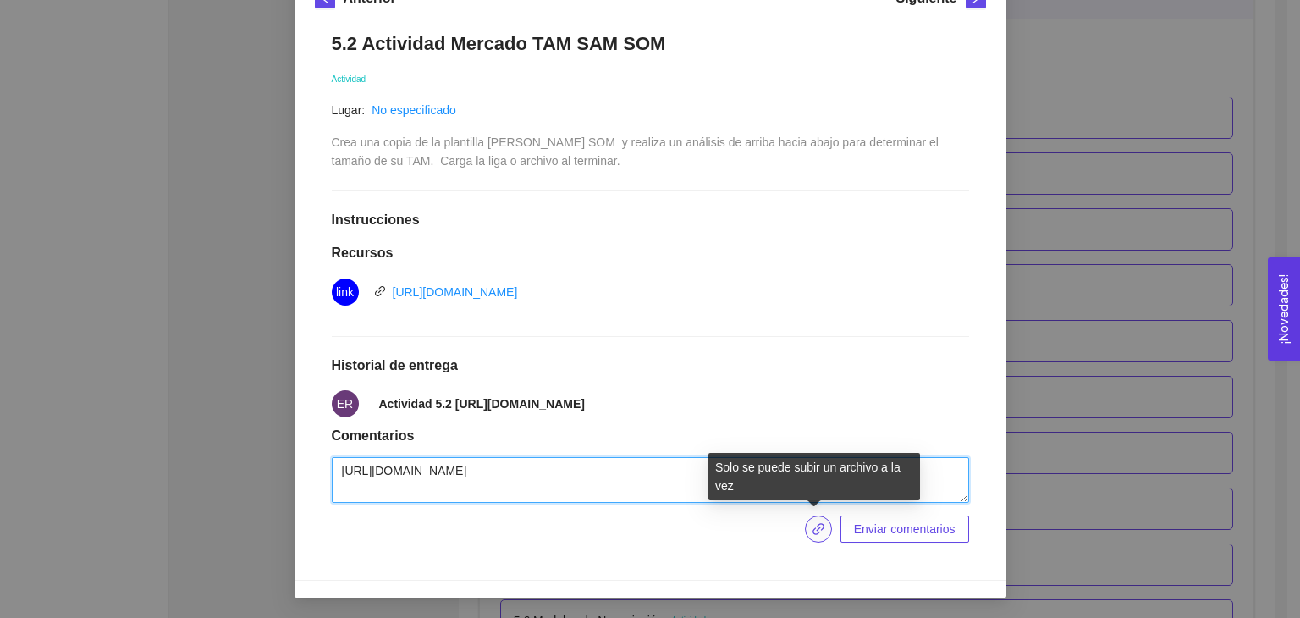
type textarea "[URL][DOMAIN_NAME]"
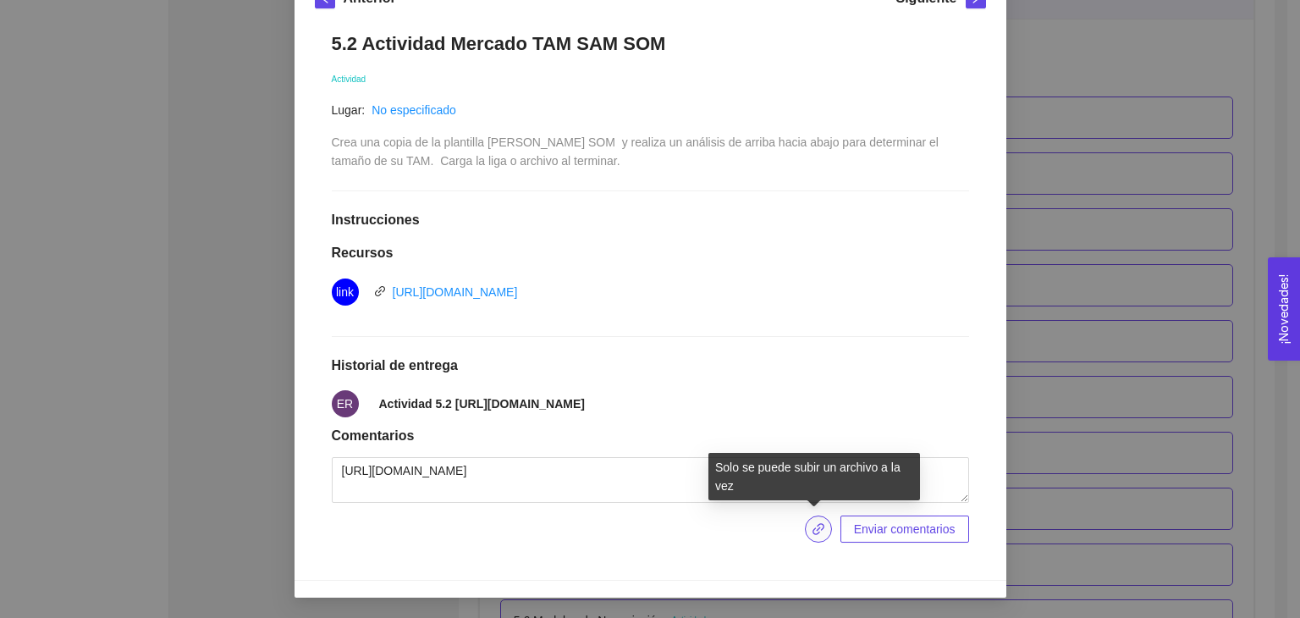
click at [812, 530] on icon "link" at bounding box center [819, 529] width 14 height 14
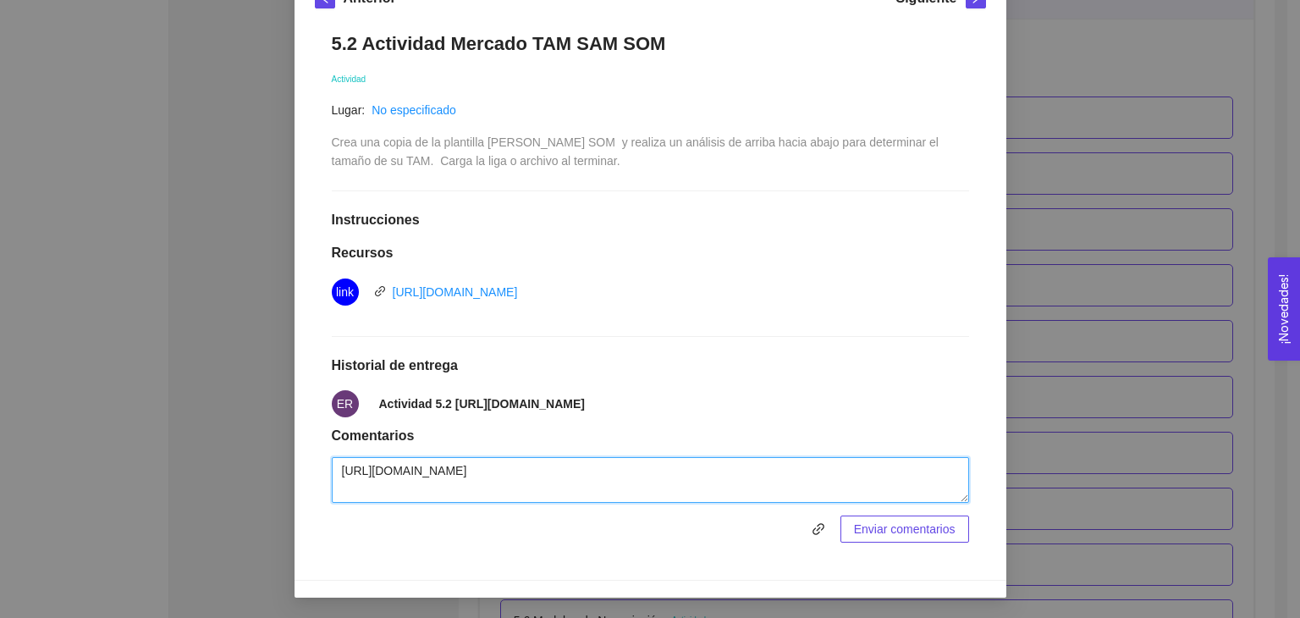
drag, startPoint x: 626, startPoint y: 488, endPoint x: 674, endPoint y: 485, distance: 47.5
click at [644, 487] on textarea "[URL][DOMAIN_NAME]" at bounding box center [650, 480] width 637 height 46
drag, startPoint x: 758, startPoint y: 494, endPoint x: 269, endPoint y: 448, distance: 490.7
click at [269, 448] on div "5. PROBACIÓN DE COMPRA El emprendedor validará el mercado Asignado por [PERSON_…" at bounding box center [650, 309] width 1300 height 618
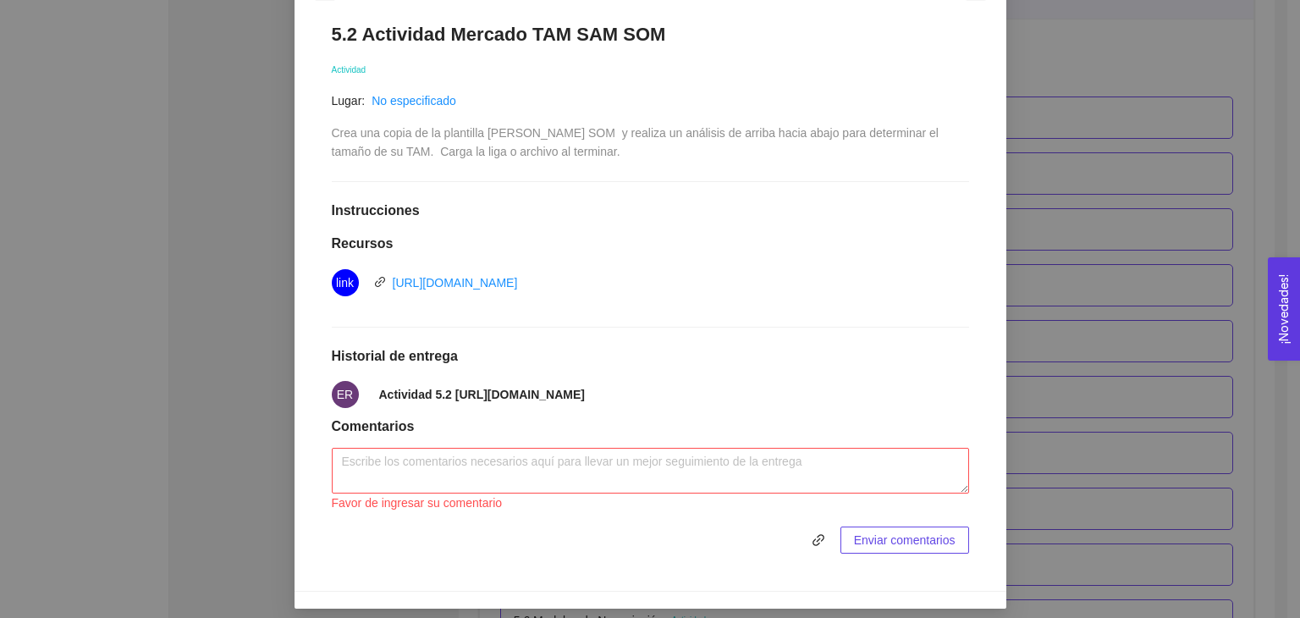
drag, startPoint x: 723, startPoint y: 415, endPoint x: 440, endPoint y: 394, distance: 283.5
click at [440, 394] on span "Actividad 5.2 [URL][DOMAIN_NAME]" at bounding box center [482, 394] width 206 height 19
copy strong "[URL][DOMAIN_NAME]"
click at [1110, 507] on div "5. PROBACIÓN DE COMPRA El emprendedor validará el mercado Asignado por [PERSON_…" at bounding box center [650, 309] width 1300 height 618
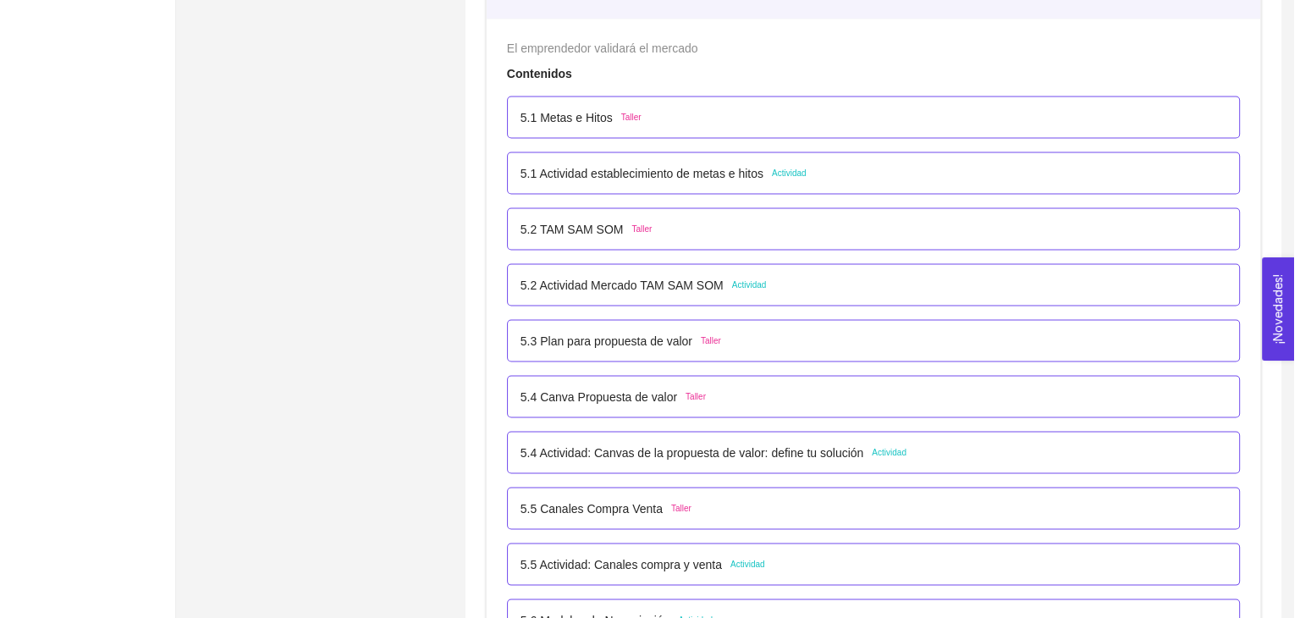
scroll to position [3422, 0]
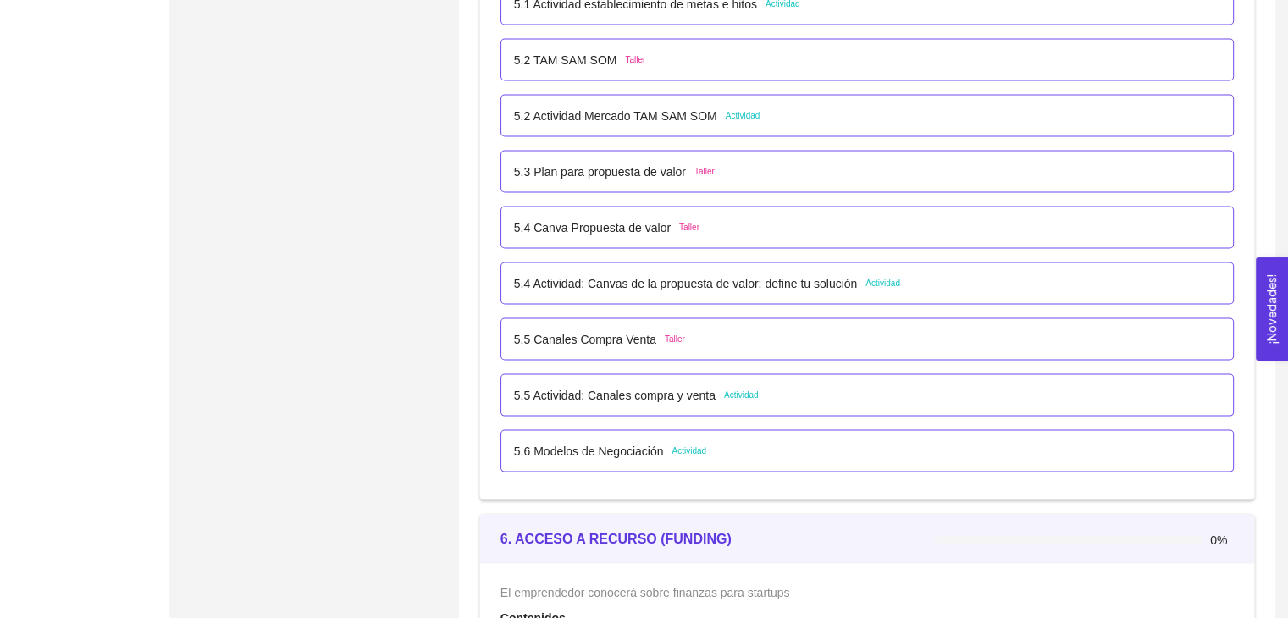
click at [929, 285] on div "5.4 Actividad: Canvas de la propuesta de valor: define tu solución Actividad" at bounding box center [867, 283] width 706 height 19
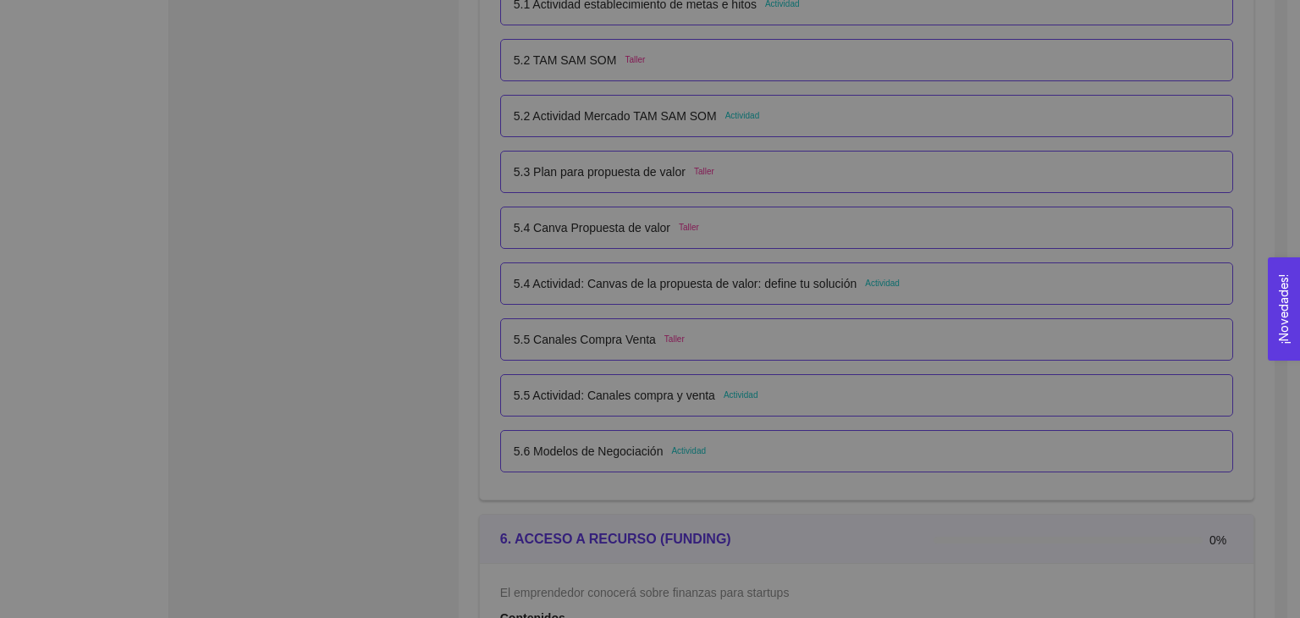
scroll to position [0, 0]
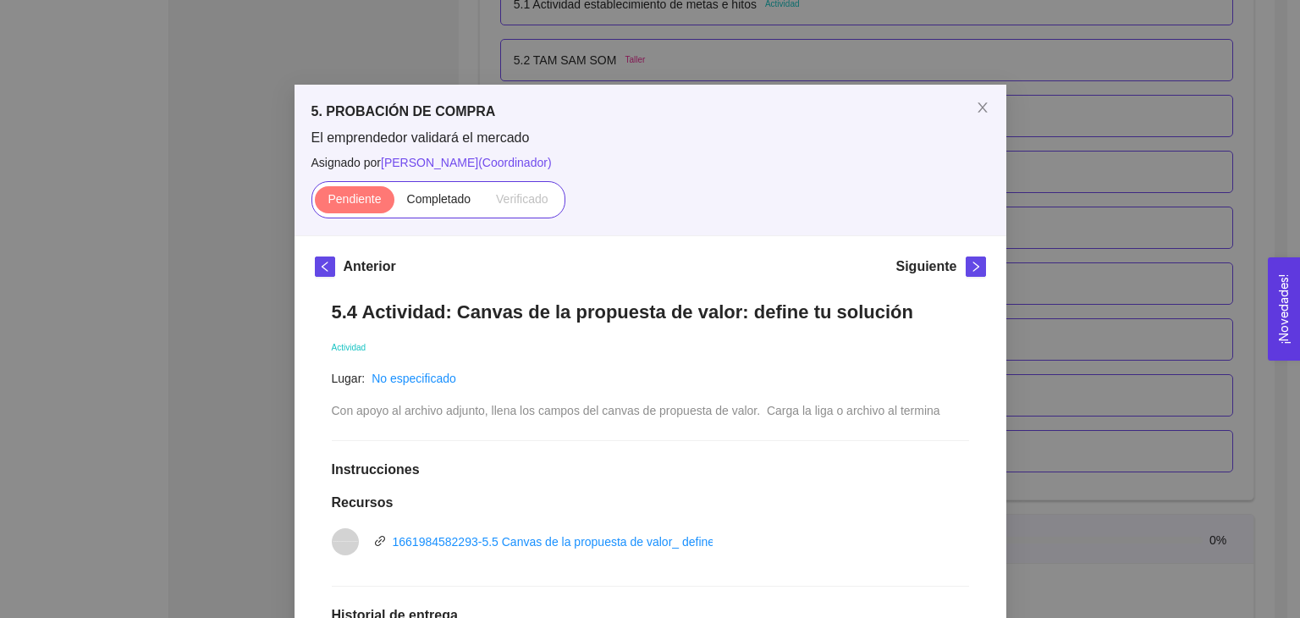
click at [1095, 367] on div "5. PROBACIÓN DE COMPRA El emprendedor validará el mercado Asignado por [PERSON_…" at bounding box center [650, 309] width 1300 height 618
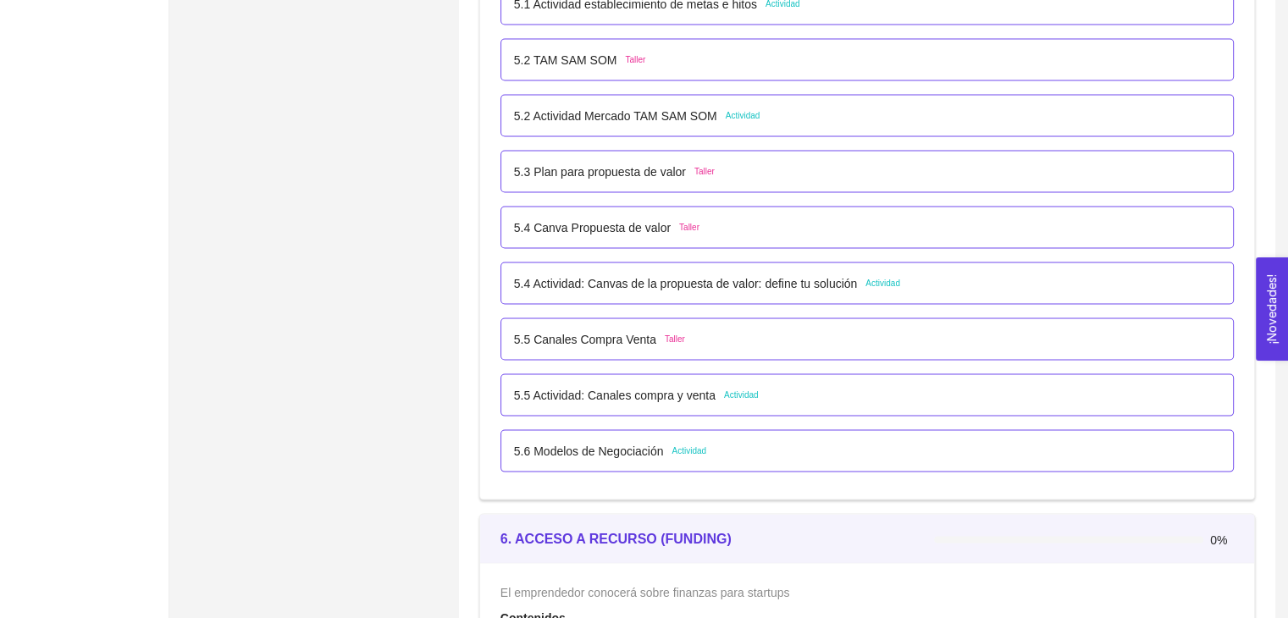
click at [792, 386] on div "5.5 Actividad: Canales compra y venta Actividad" at bounding box center [867, 395] width 706 height 19
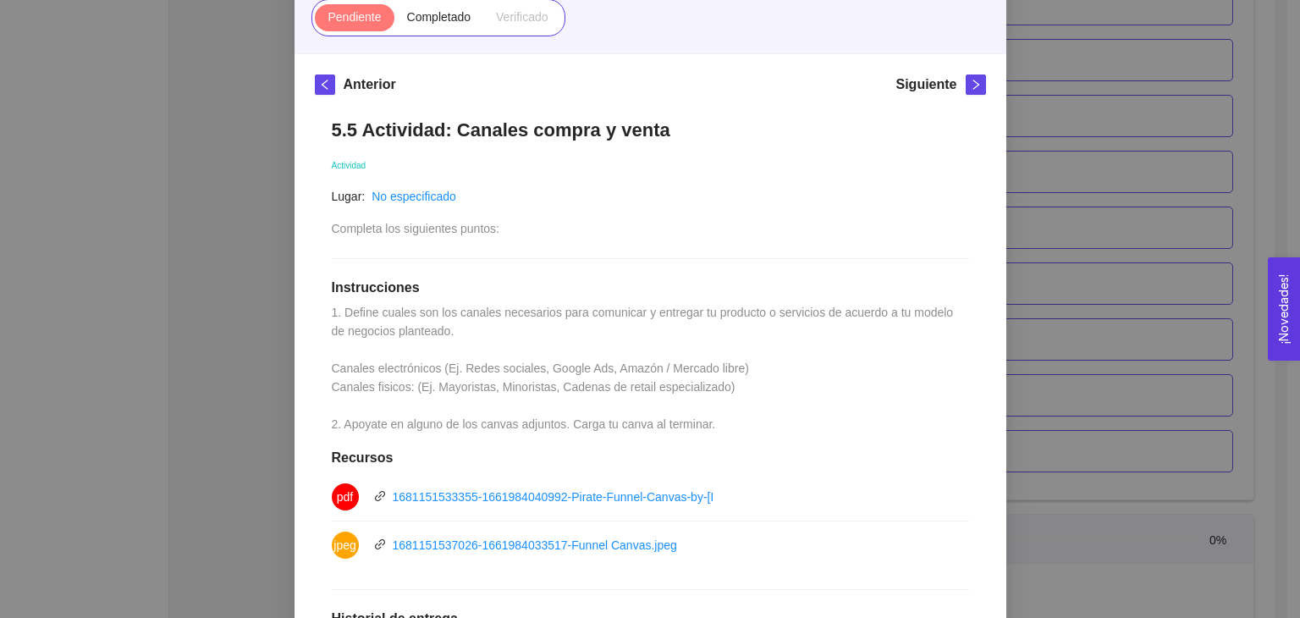
scroll to position [183, 0]
click at [545, 543] on link "1681151537026-1661984033517-Funnel Canvas.jpeg" at bounding box center [535, 545] width 284 height 14
click at [989, 306] on div "Anterior Siguiente 5.5 Actividad: Canales compra y venta Actividad Lugar: No es…" at bounding box center [651, 489] width 712 height 872
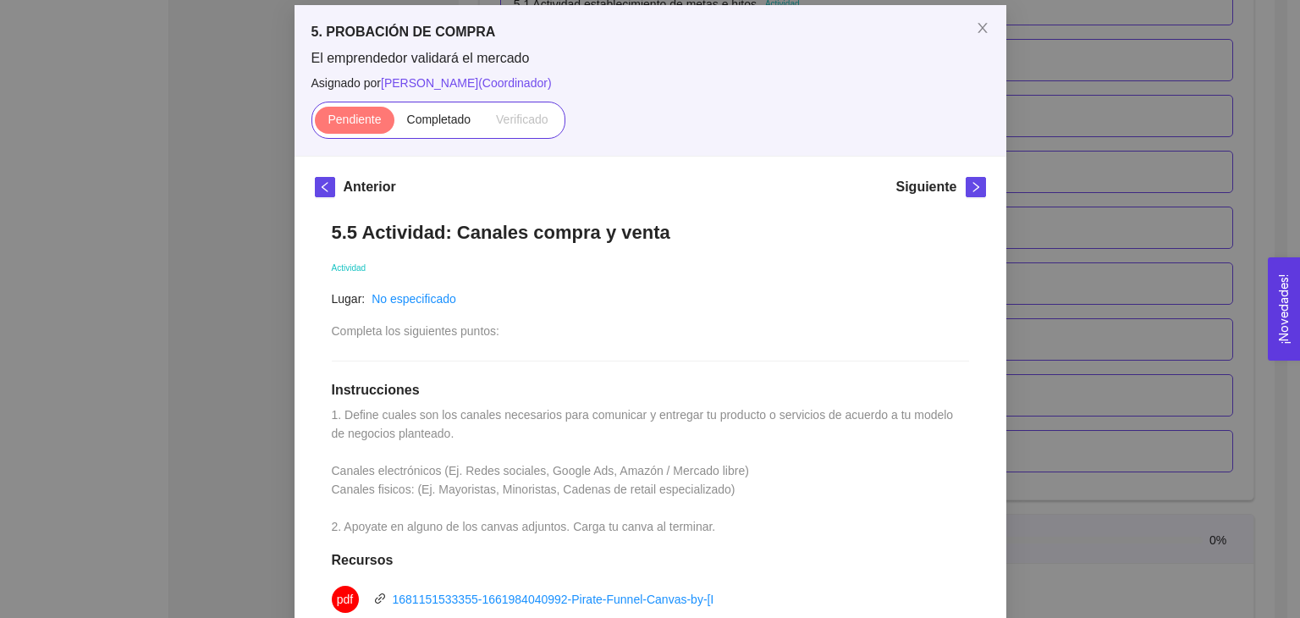
scroll to position [14, 0]
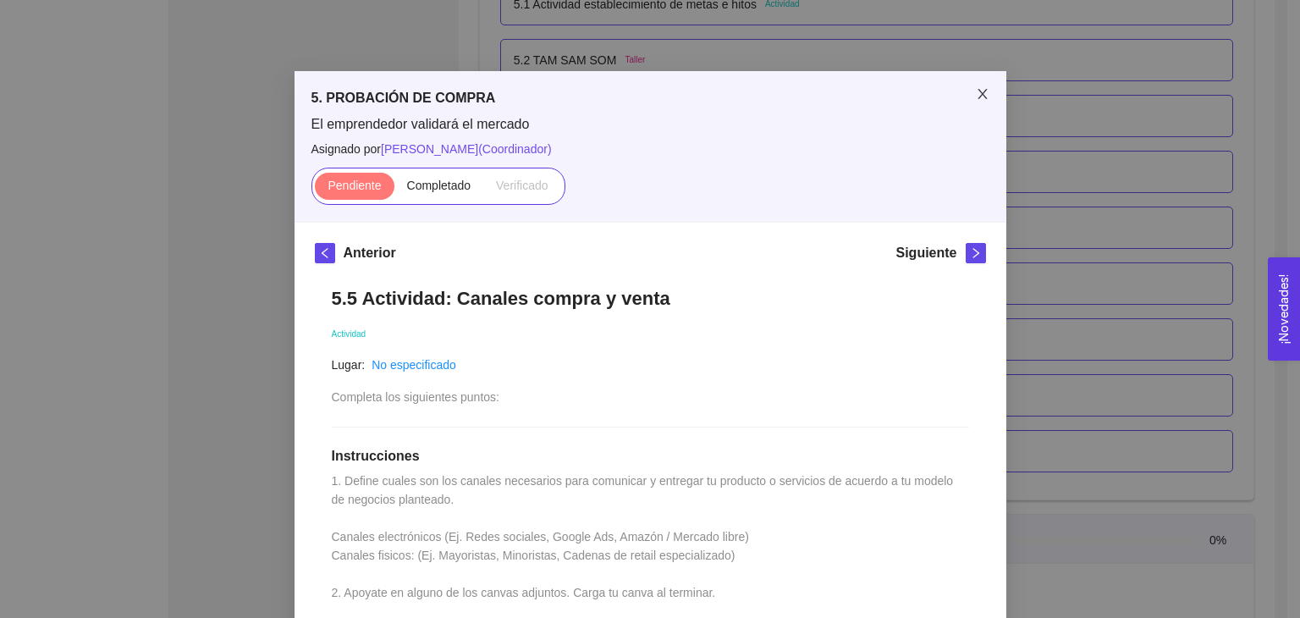
click at [976, 90] on icon "close" at bounding box center [983, 94] width 14 height 14
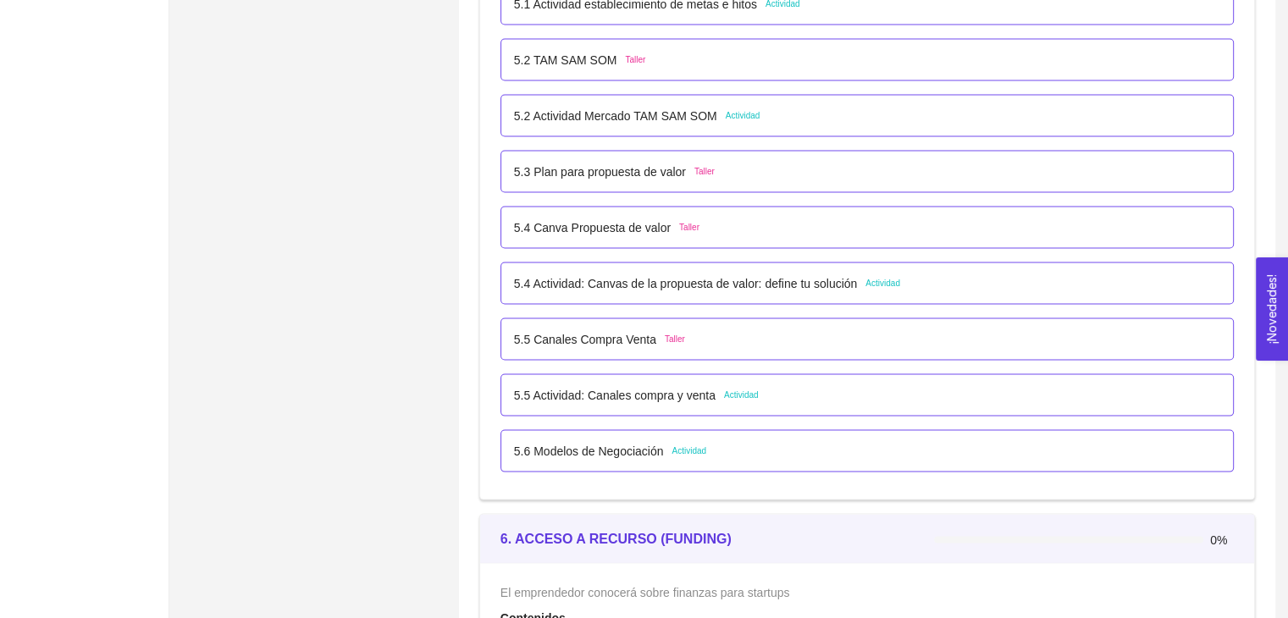
click at [766, 434] on div "5.6 Modelos de Negociación Actividad" at bounding box center [866, 451] width 733 height 42
click at [580, 434] on div "5.6 Modelos de Negociación Actividad" at bounding box center [866, 451] width 733 height 42
click at [580, 448] on p "5.6 Modelos de Negociación" at bounding box center [589, 451] width 150 height 19
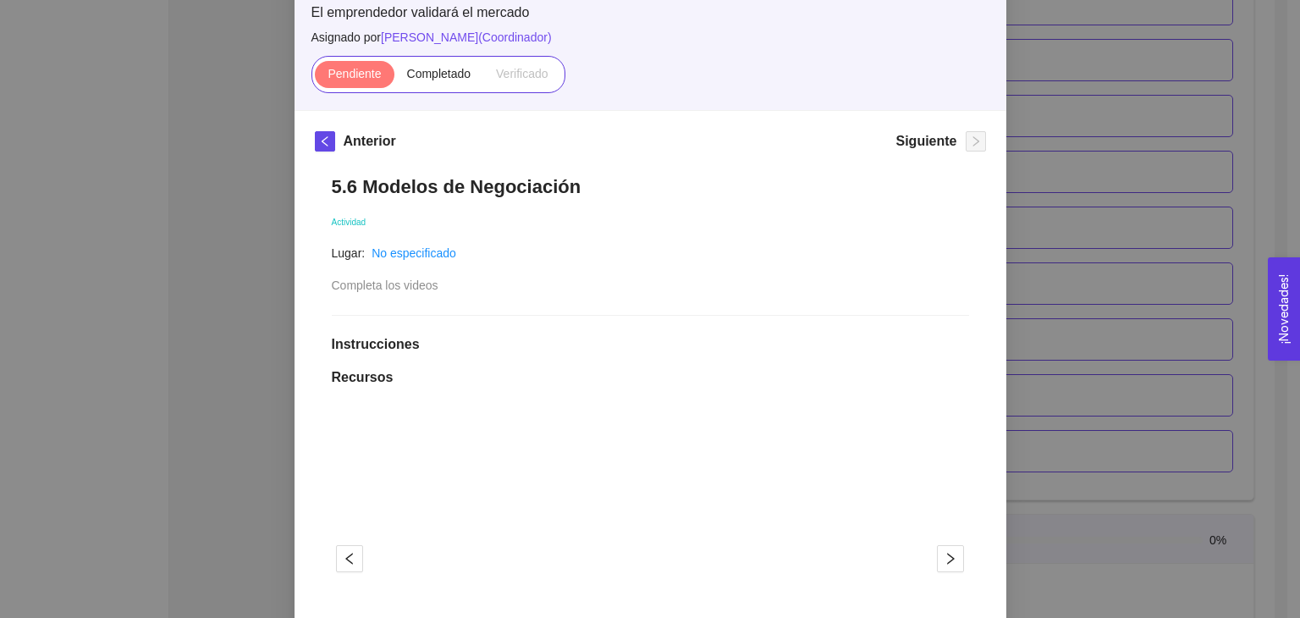
scroll to position [37, 0]
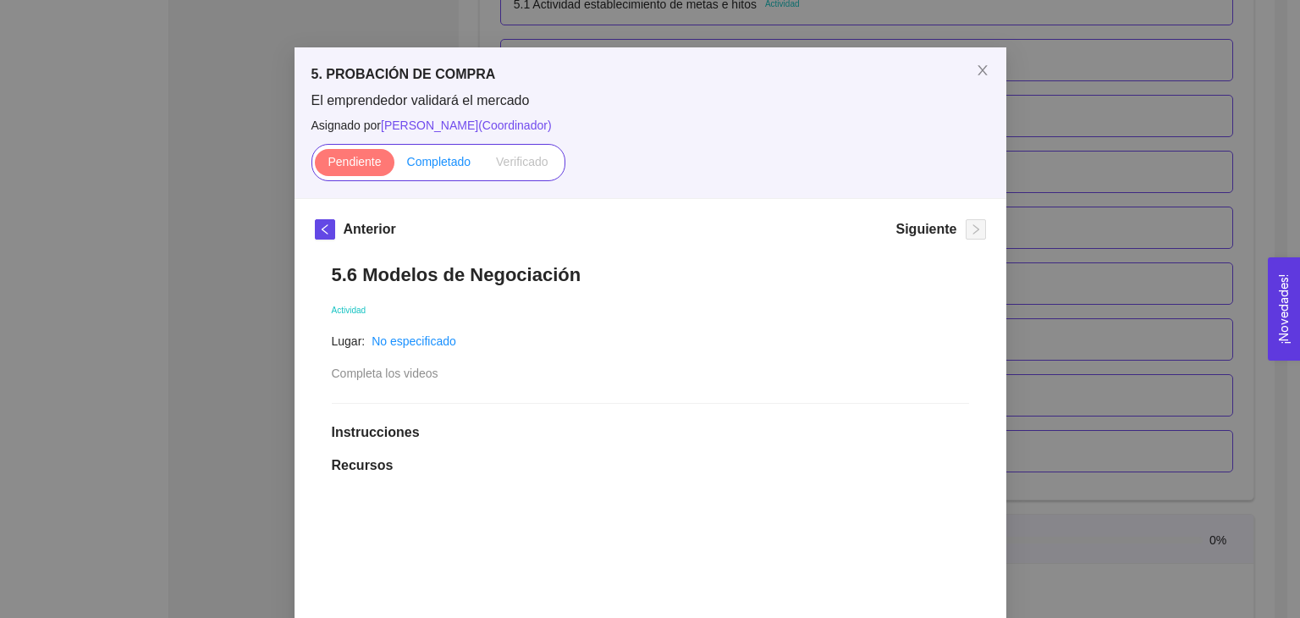
click at [440, 157] on span "Completado" at bounding box center [439, 162] width 64 height 14
click at [394, 166] on input "Completado" at bounding box center [394, 166] width 0 height 0
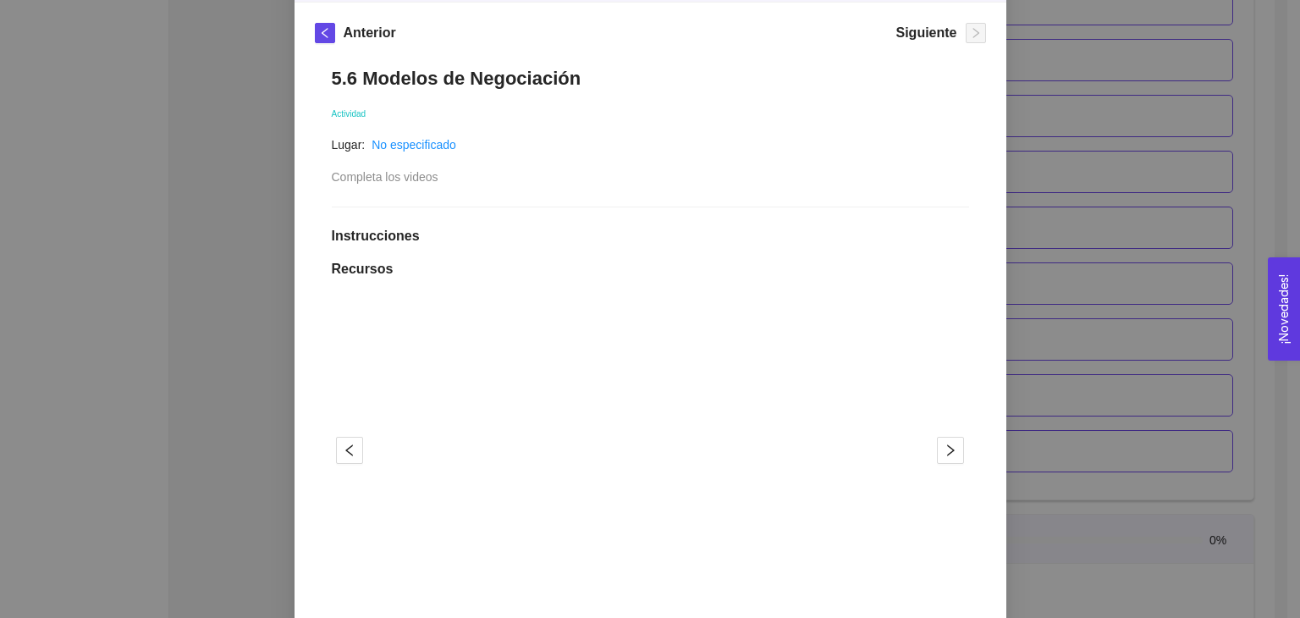
scroll to position [114, 0]
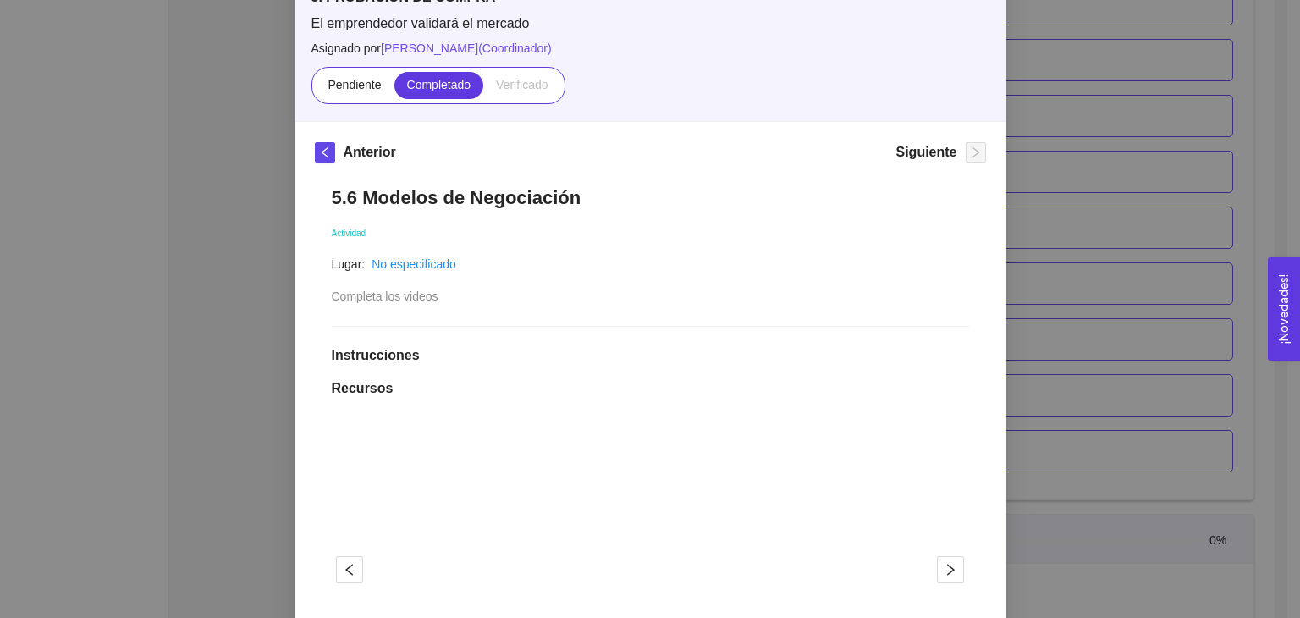
click at [1095, 444] on div "5. PROBACIÓN DE COMPRA El emprendedor validará el mercado Asignado por [PERSON_…" at bounding box center [650, 309] width 1300 height 618
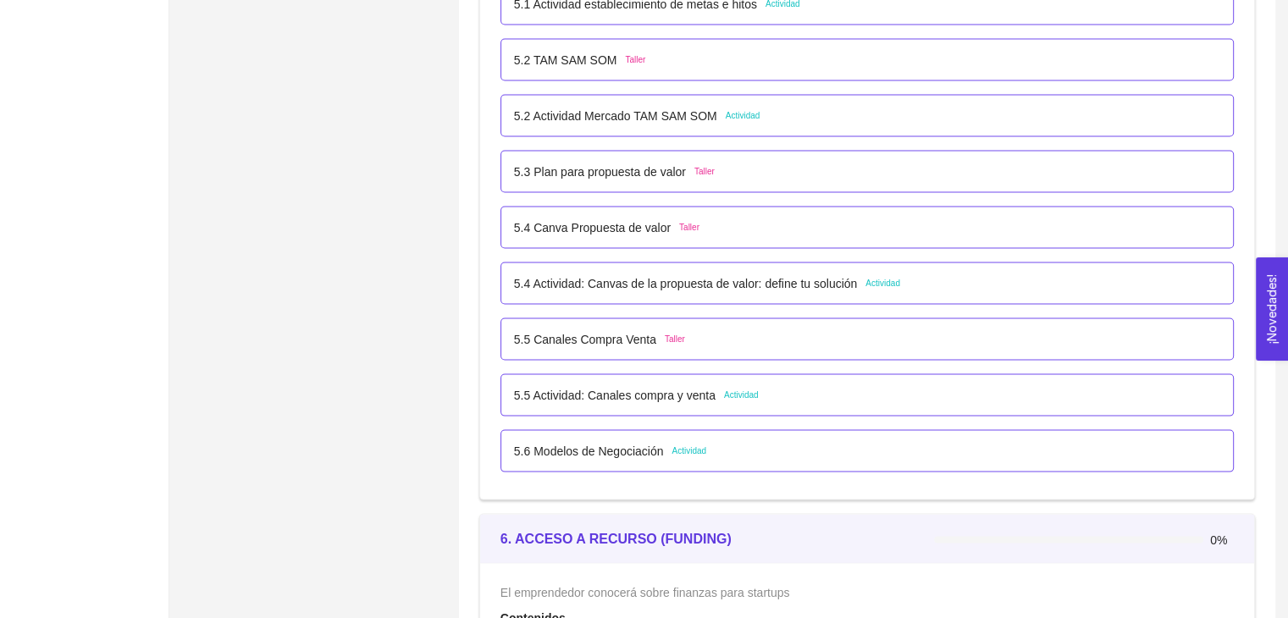
click at [933, 275] on div "5.4 Actividad: Canvas de la propuesta de valor: define tu solución Actividad" at bounding box center [867, 283] width 706 height 19
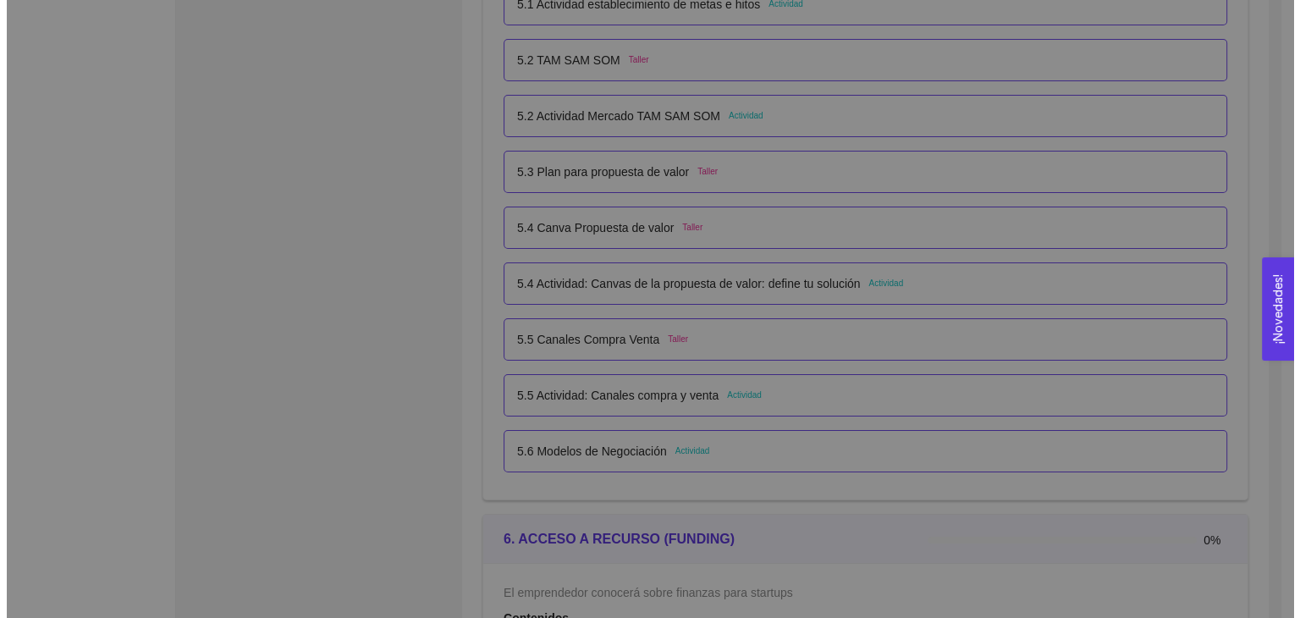
scroll to position [0, 0]
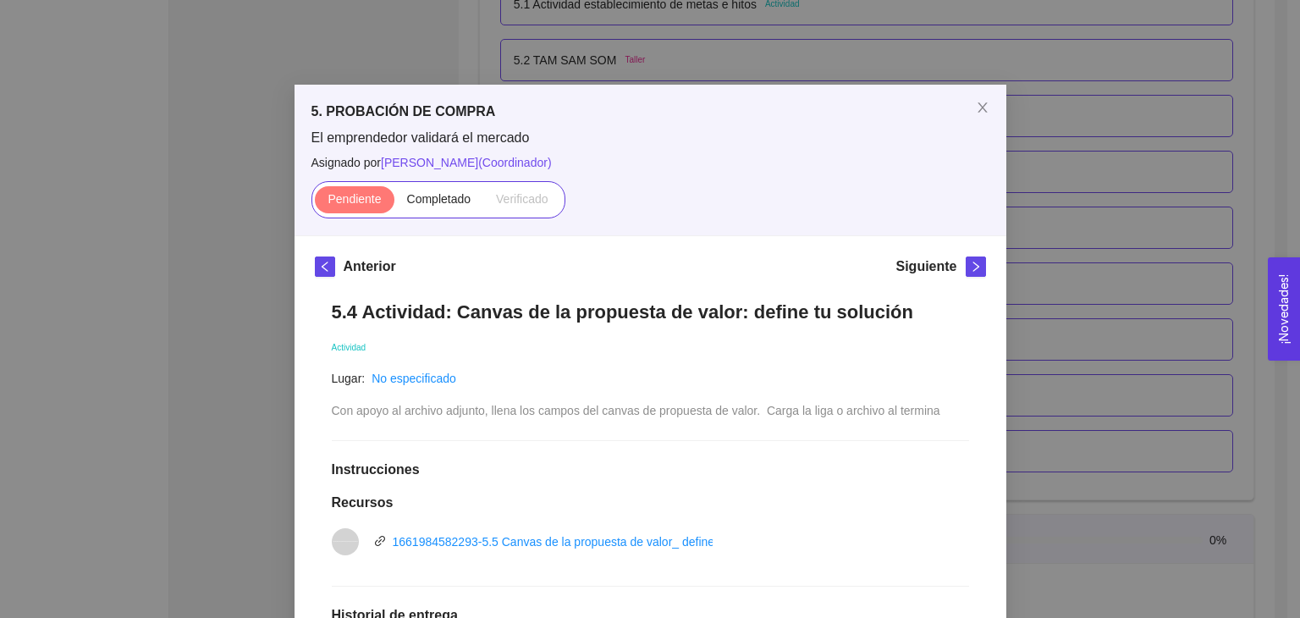
click at [1084, 350] on div "5. PROBACIÓN DE COMPRA El emprendedor validará el mercado Asignado por [PERSON_…" at bounding box center [650, 309] width 1300 height 618
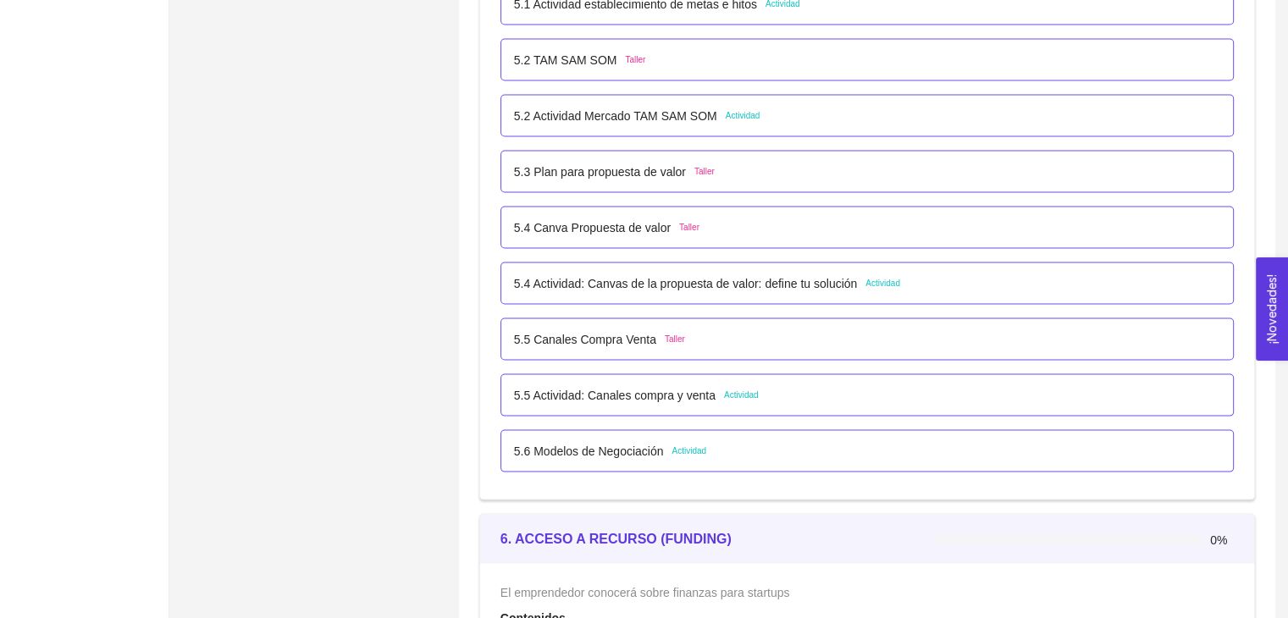
click at [1029, 269] on div "5.4 Actividad: Canvas de la propuesta de valor: define tu solución Actividad" at bounding box center [866, 283] width 733 height 42
click at [806, 282] on p "5.4 Actividad: Canvas de la propuesta de valor: define tu solución" at bounding box center [685, 283] width 343 height 19
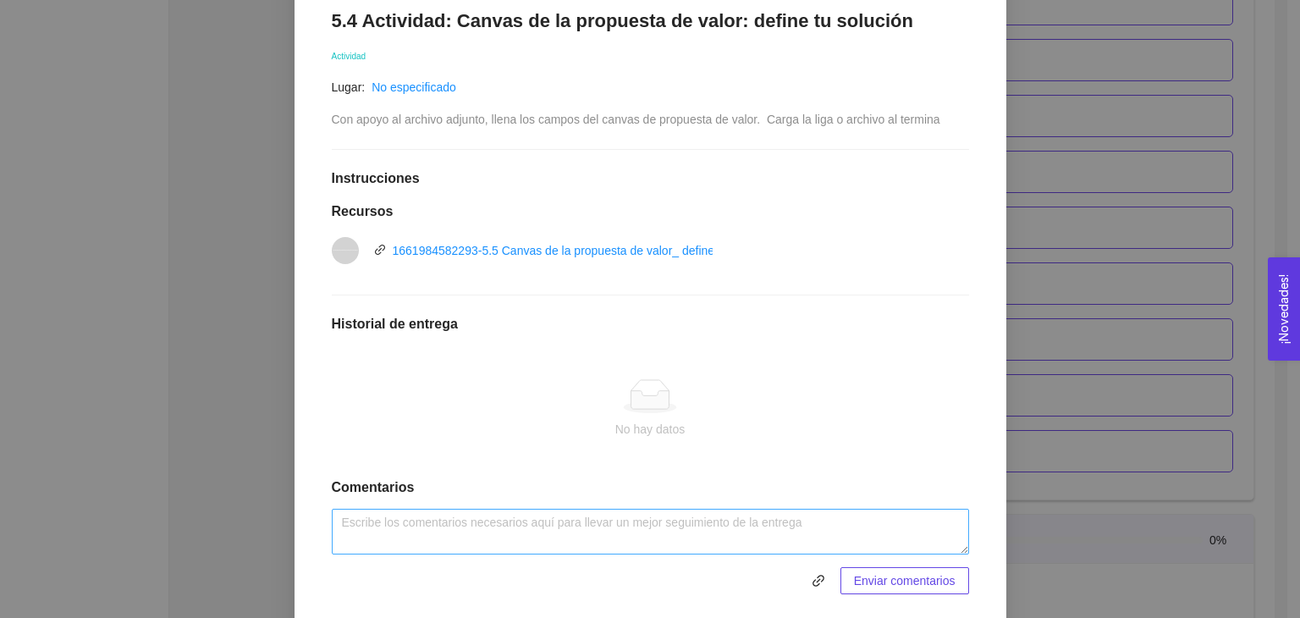
scroll to position [342, 0]
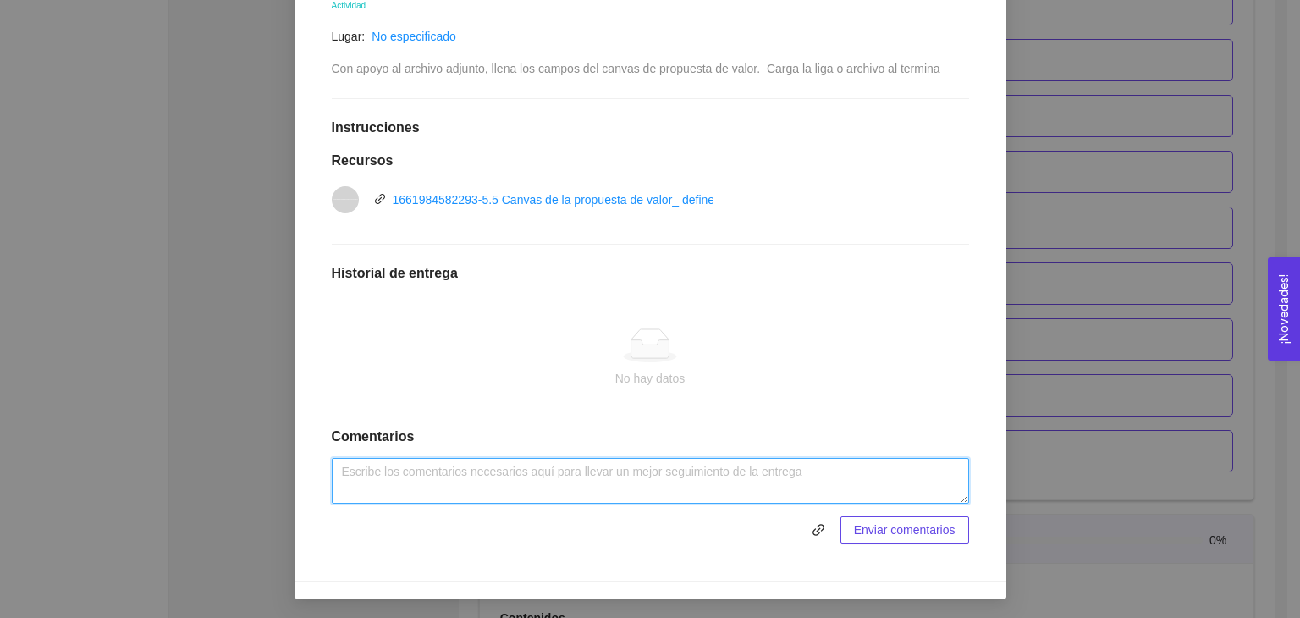
click at [452, 469] on textarea at bounding box center [650, 481] width 637 height 46
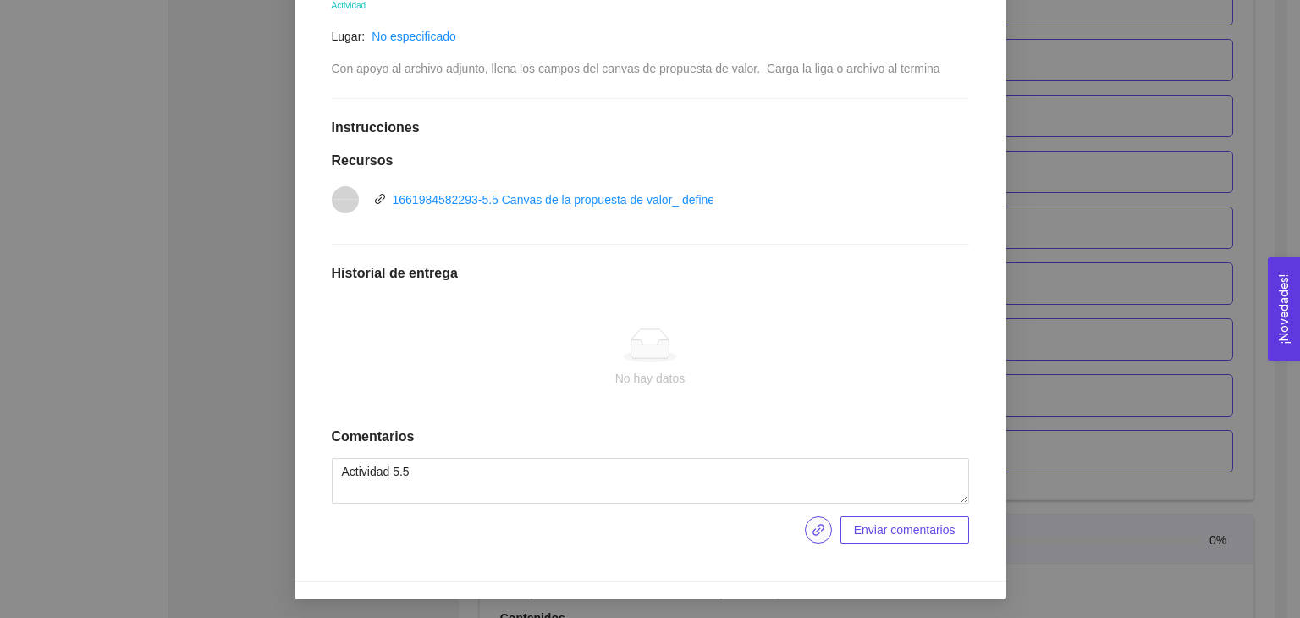
click at [817, 532] on icon "link" at bounding box center [819, 530] width 14 height 14
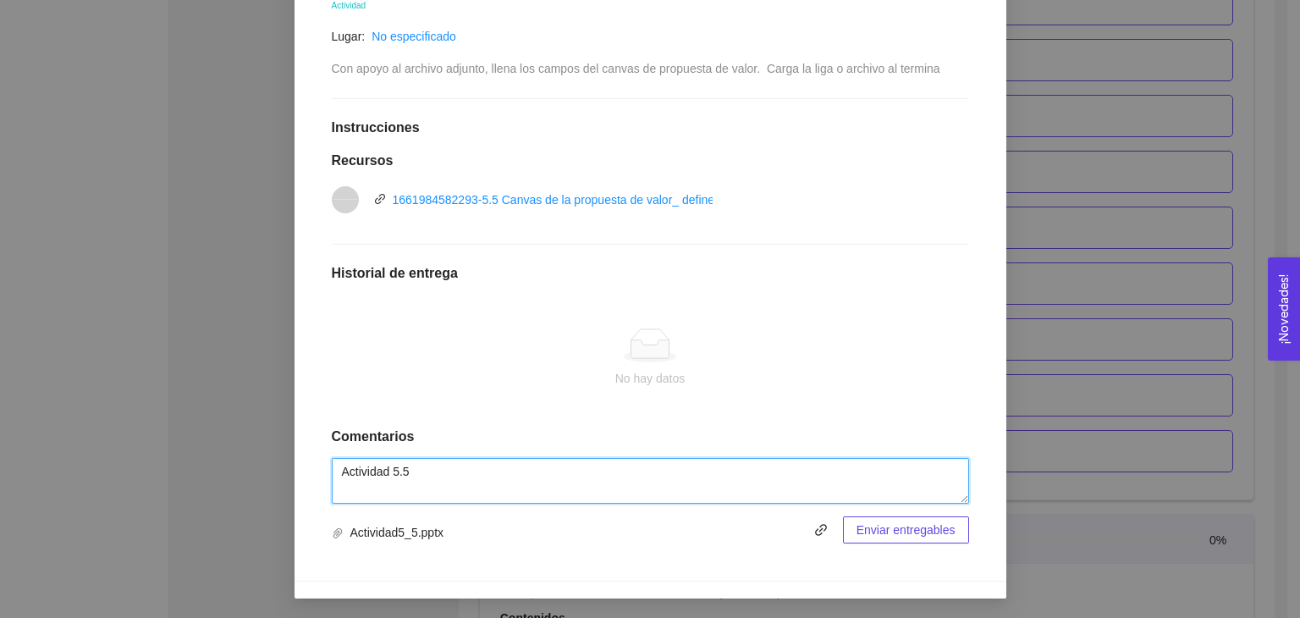
click at [411, 473] on textarea "Actividad 5.5" at bounding box center [650, 481] width 637 height 46
type textarea "Actividad 5.4"
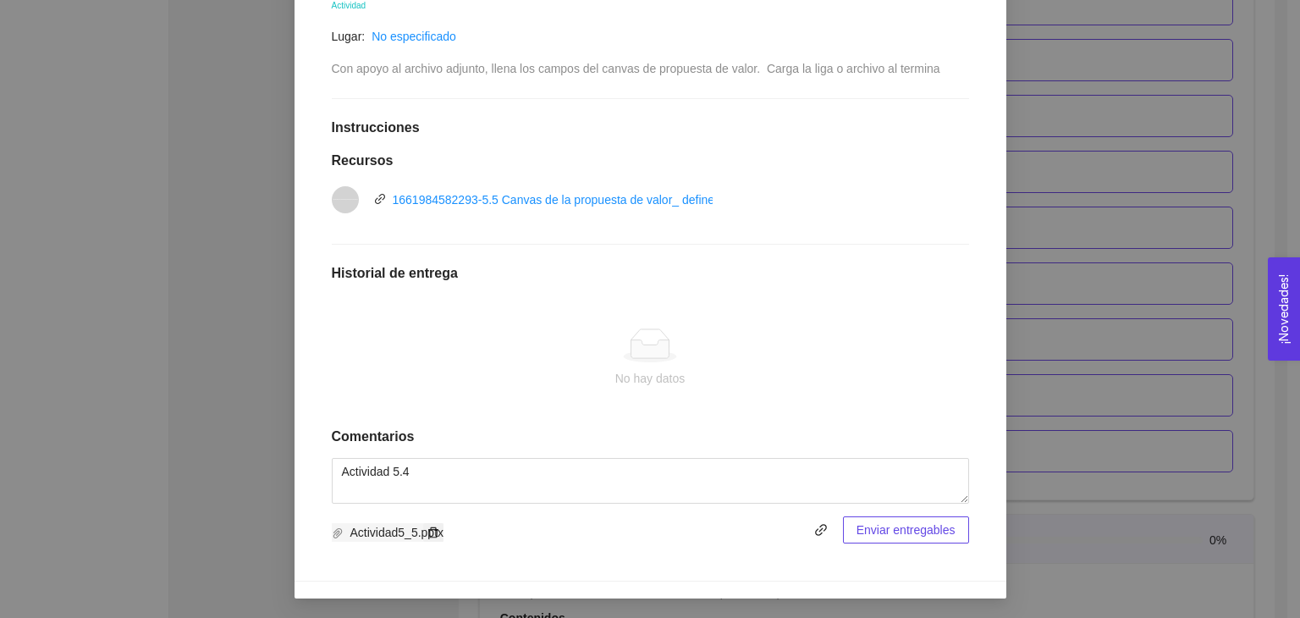
click at [428, 533] on icon "delete" at bounding box center [434, 533] width 12 height 12
click at [1033, 461] on div "5. PROBACIÓN DE COMPRA El emprendedor validará el mercado Asignado por [PERSON_…" at bounding box center [650, 309] width 1300 height 618
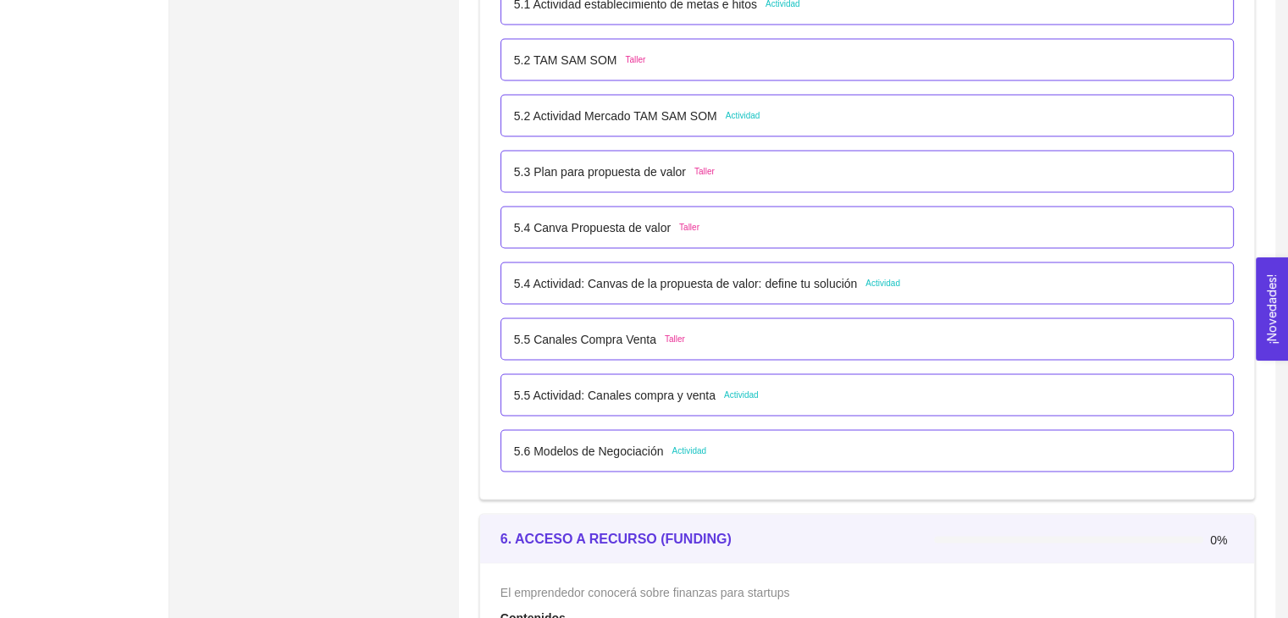
click at [901, 290] on div "5.4 Actividad: Canvas de la propuesta de valor: define tu solución Actividad" at bounding box center [866, 283] width 733 height 42
click at [895, 284] on span "Actividad" at bounding box center [882, 284] width 35 height 14
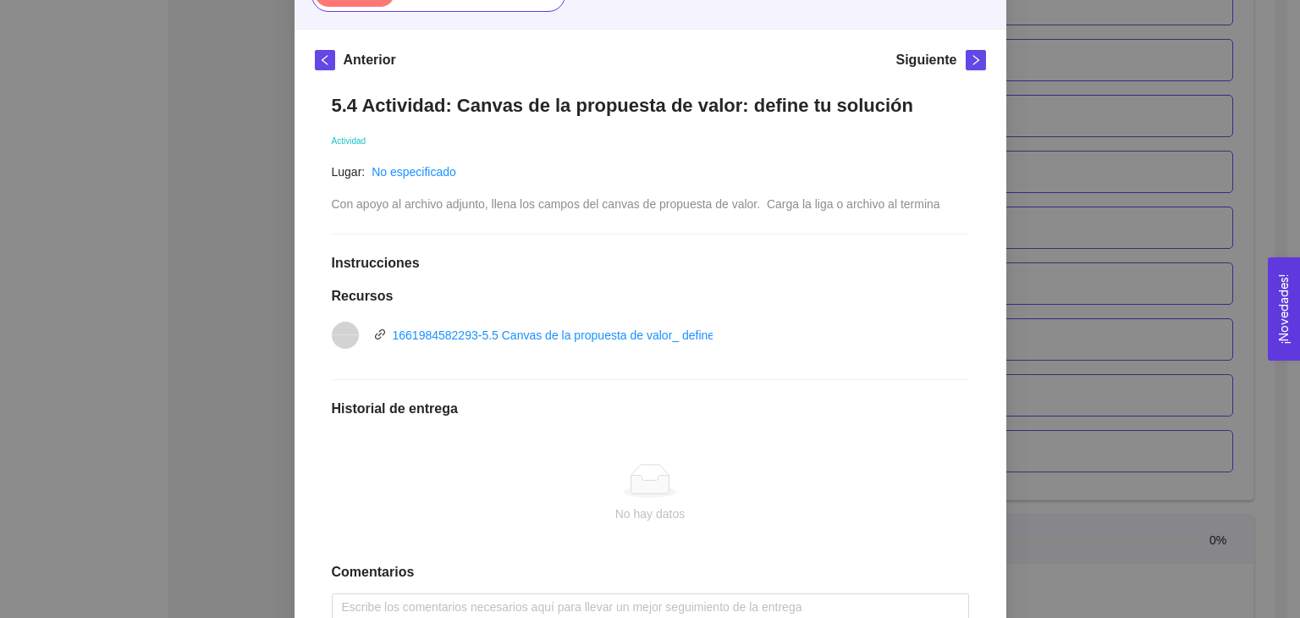
scroll to position [342, 0]
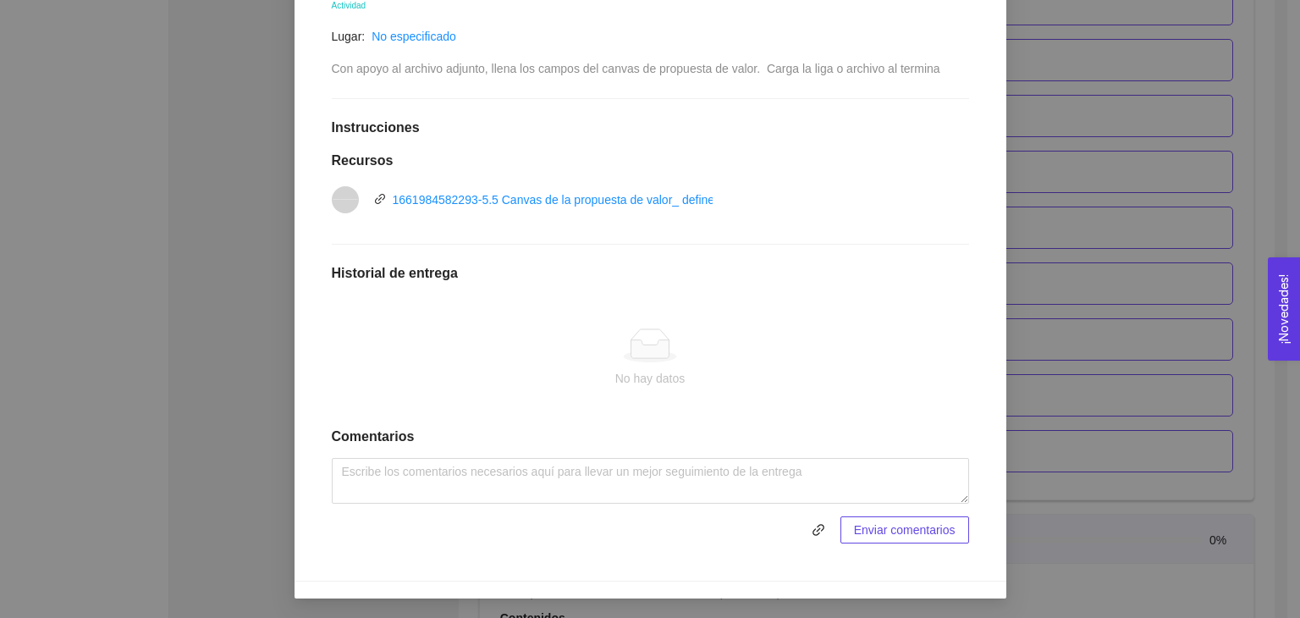
click at [743, 548] on div "5.4 Actividad: Canvas de la propuesta de valor: define tu solución Actividad Lu…" at bounding box center [650, 251] width 671 height 619
click at [817, 532] on icon "link" at bounding box center [819, 530] width 14 height 14
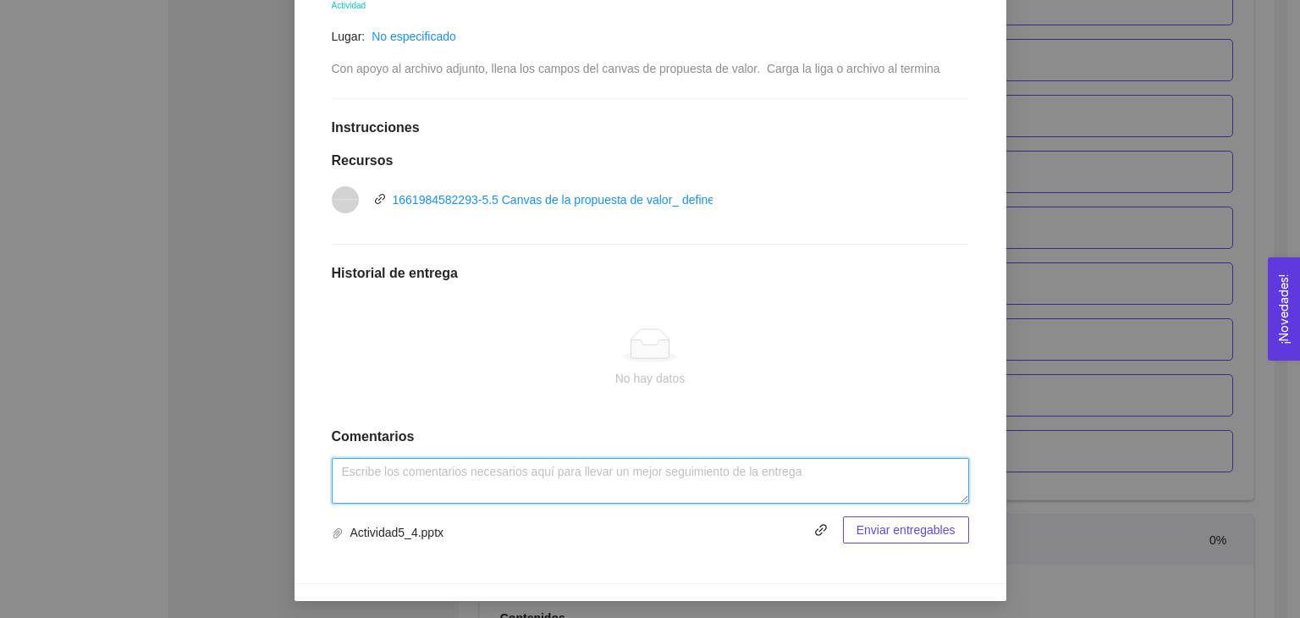
click at [473, 472] on textarea at bounding box center [650, 481] width 637 height 46
type textarea "Actividad 5.4"
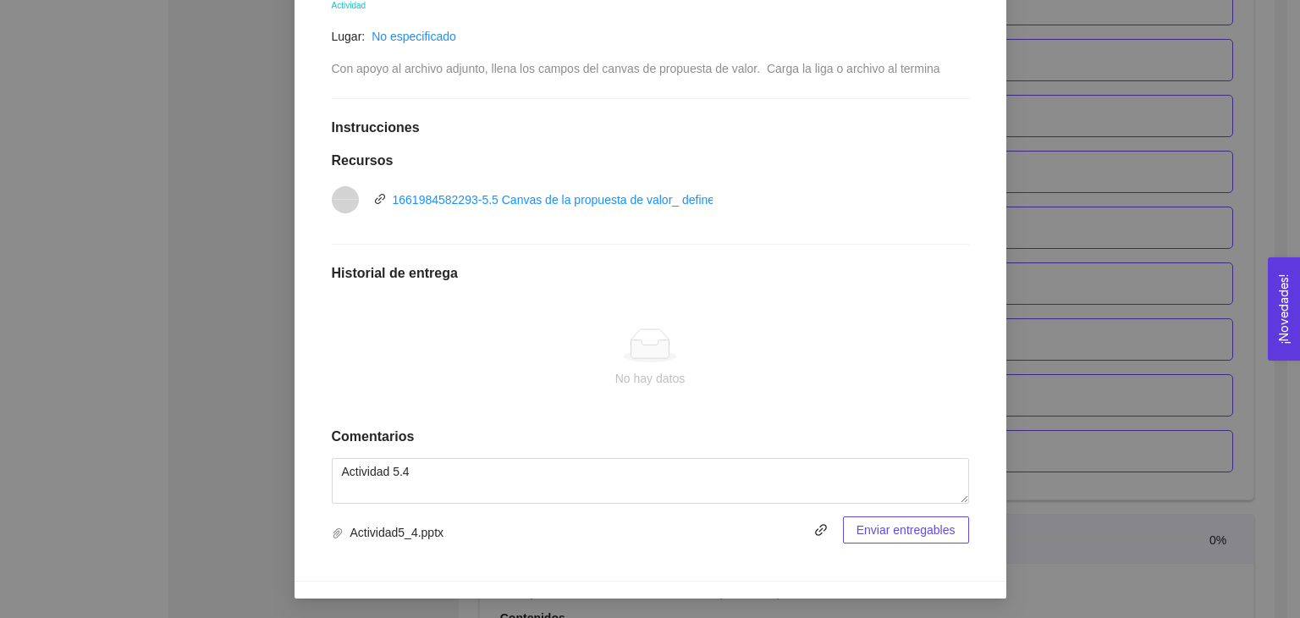
click at [857, 529] on span "Enviar entregables" at bounding box center [906, 530] width 99 height 19
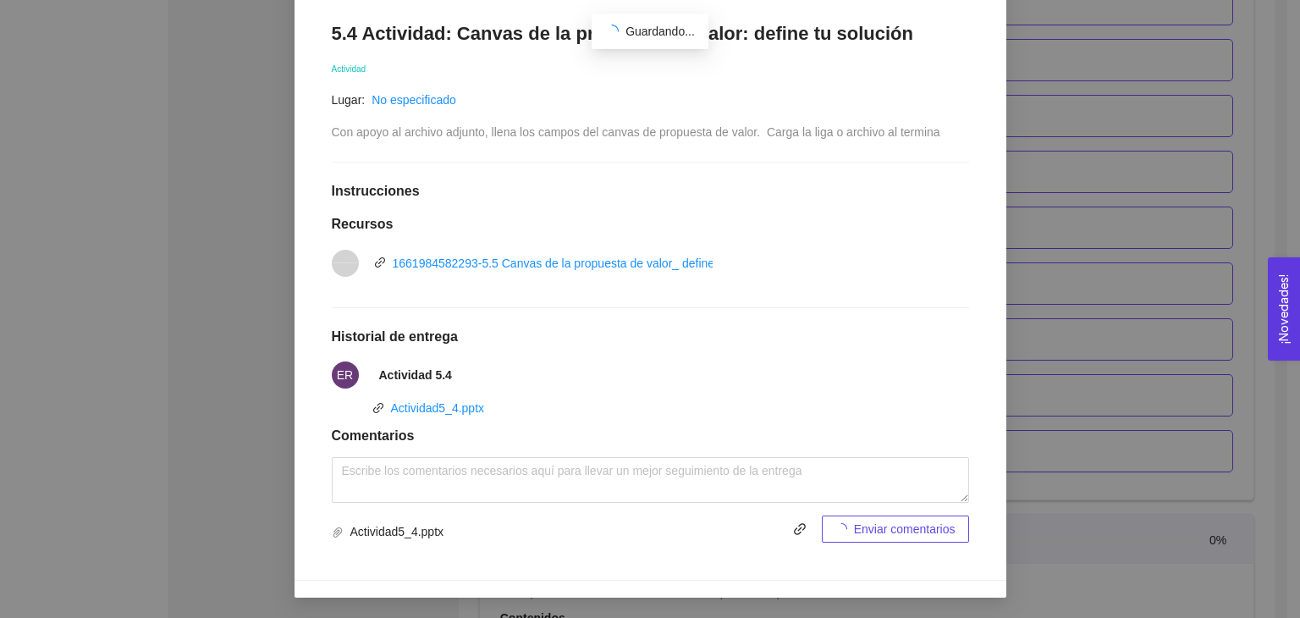
scroll to position [278, 0]
click at [1046, 472] on div "5. PROBACIÓN DE COMPRA El emprendedor validará el mercado Asignado por [PERSON_…" at bounding box center [650, 309] width 1300 height 618
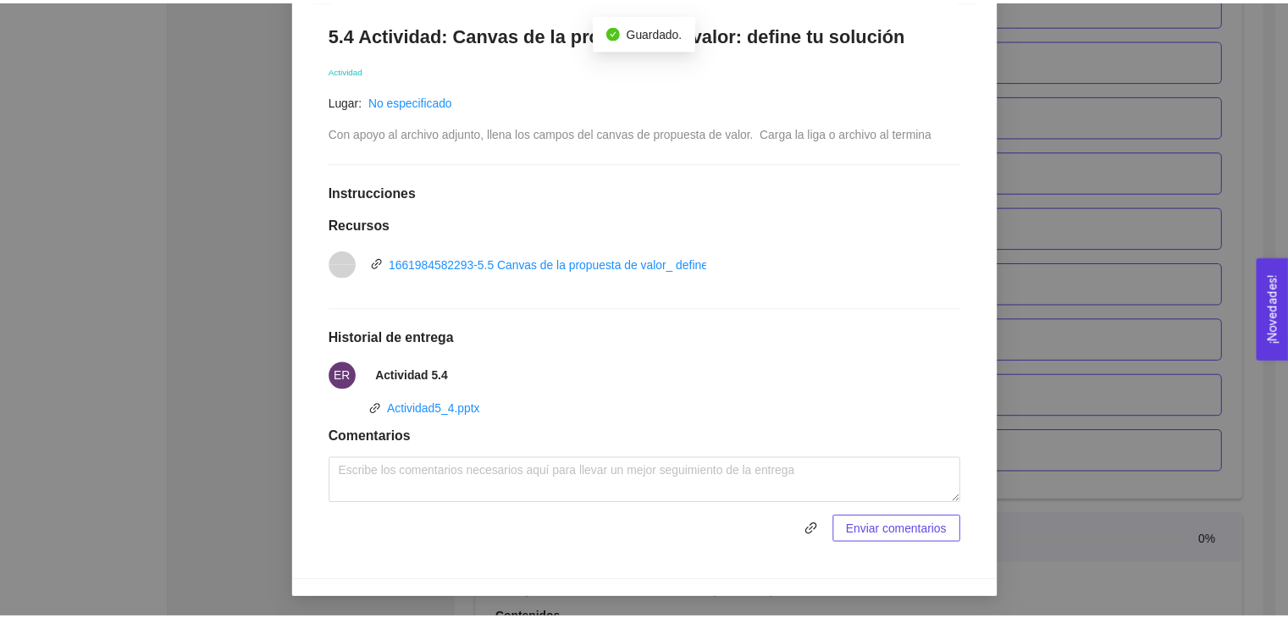
scroll to position [193, 0]
